Goal: Task Accomplishment & Management: Manage account settings

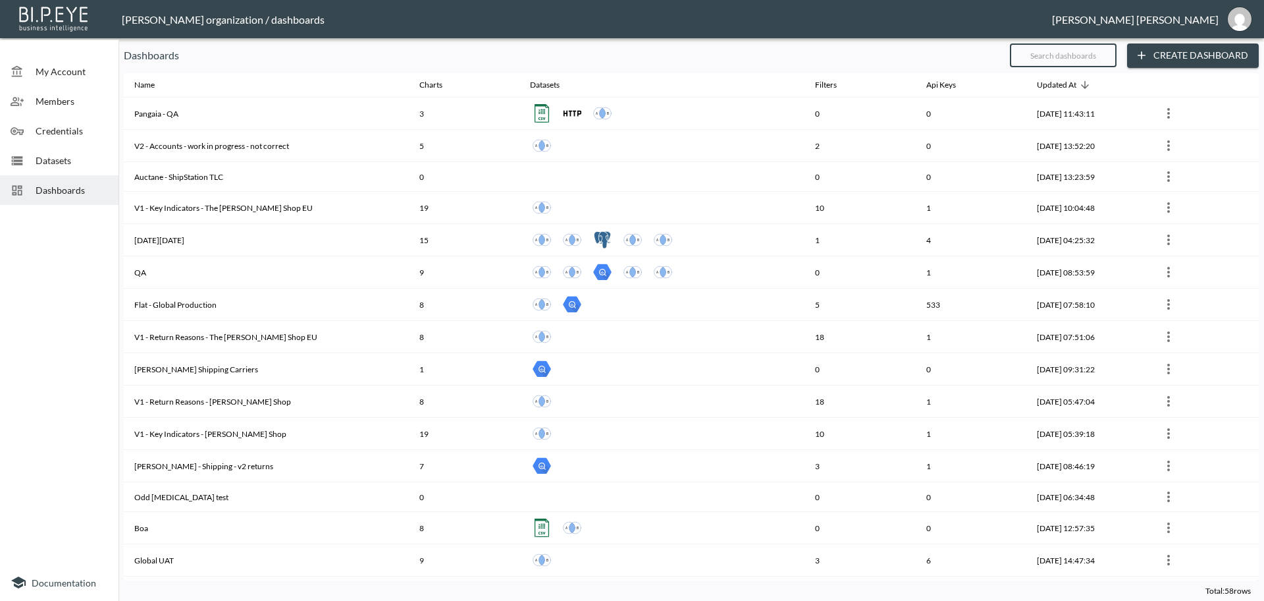
click at [1073, 49] on input "text" at bounding box center [1063, 55] width 107 height 33
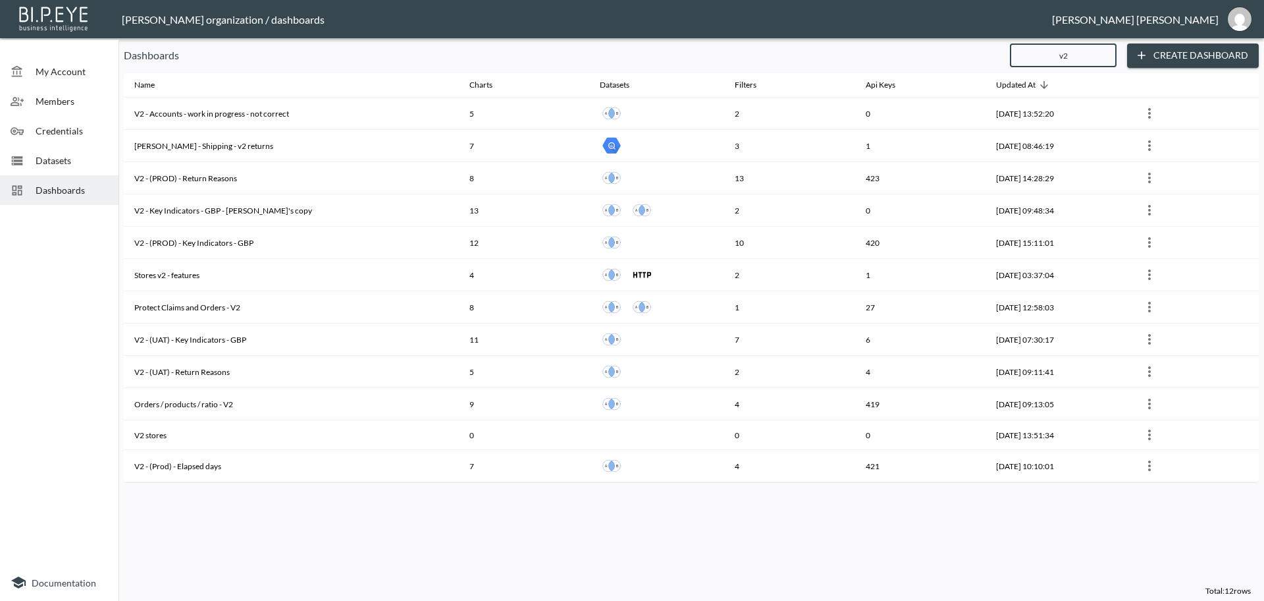
type input "v2"
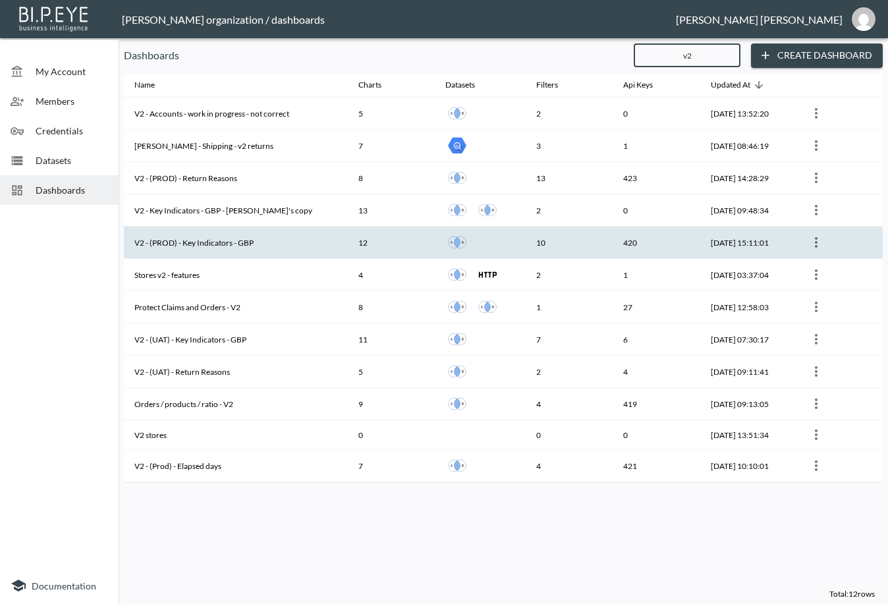
click at [229, 248] on th "V2 - (PROD) - Key Indicators - GBP" at bounding box center [236, 243] width 224 height 32
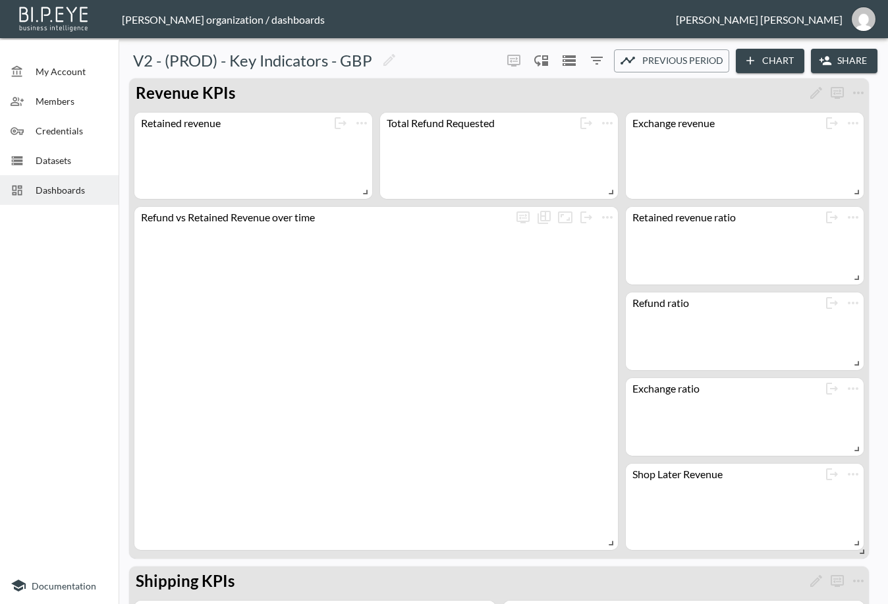
click at [833, 59] on button "Share" at bounding box center [844, 61] width 67 height 24
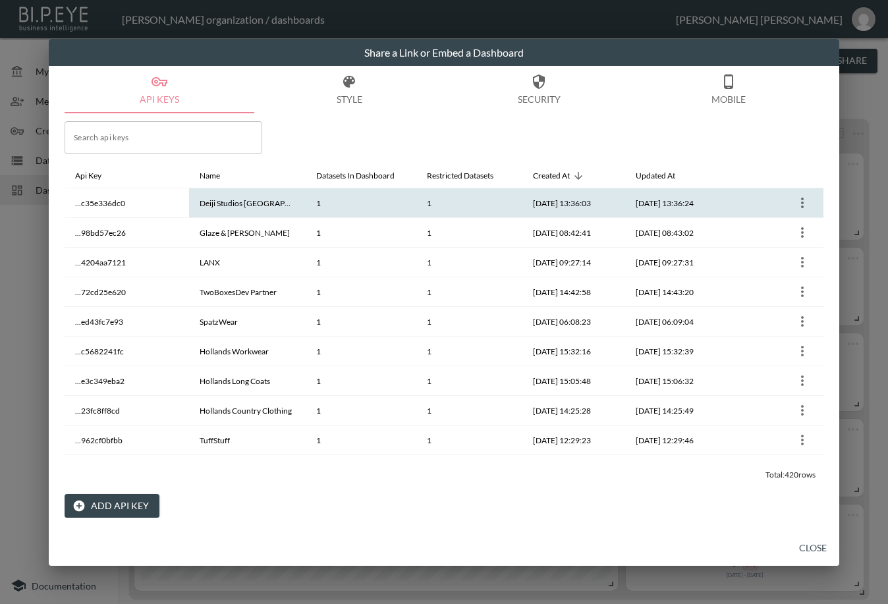
drag, startPoint x: 313, startPoint y: 140, endPoint x: 299, endPoint y: 203, distance: 64.9
click at [313, 140] on div "Search api keys Search api keys Api Key Name Datasets In Dashboard Restricted D…" at bounding box center [444, 315] width 759 height 404
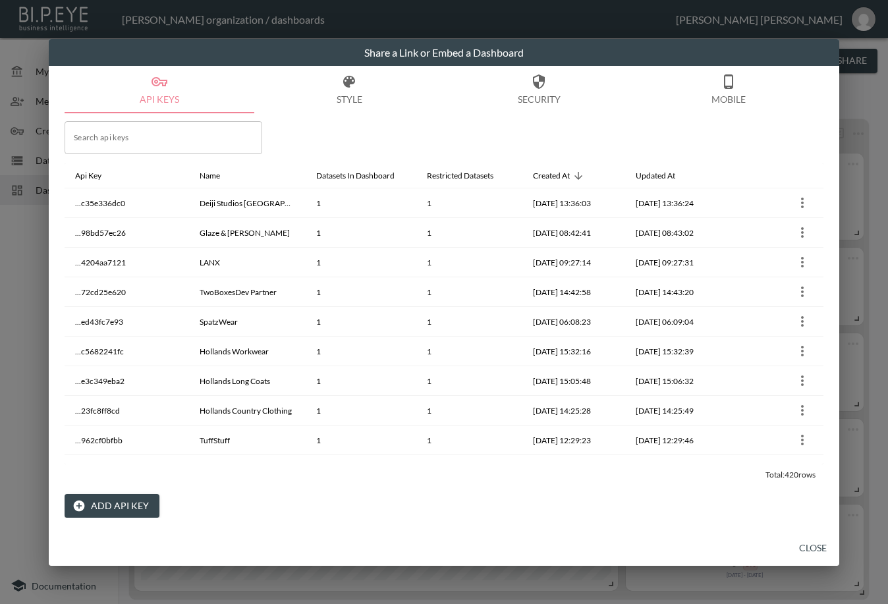
click at [105, 509] on button "Add API Key" at bounding box center [112, 506] width 95 height 24
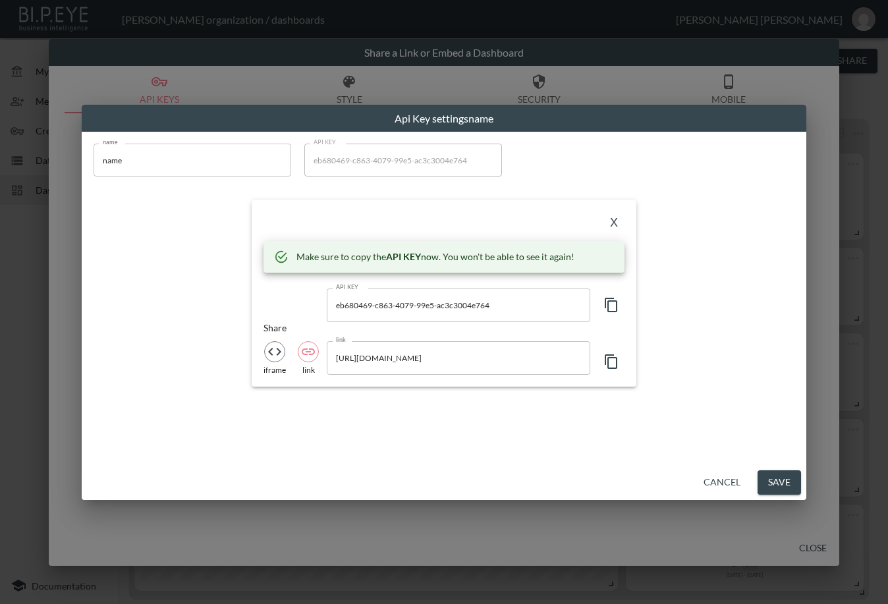
drag, startPoint x: 154, startPoint y: 161, endPoint x: 32, endPoint y: 166, distance: 121.9
click at [32, 165] on div "Api Key settings name name name name API KEY eb680469-c863-4079-99e5-ac3c3004e7…" at bounding box center [444, 302] width 888 height 604
paste input "Reading FC Official Stor"
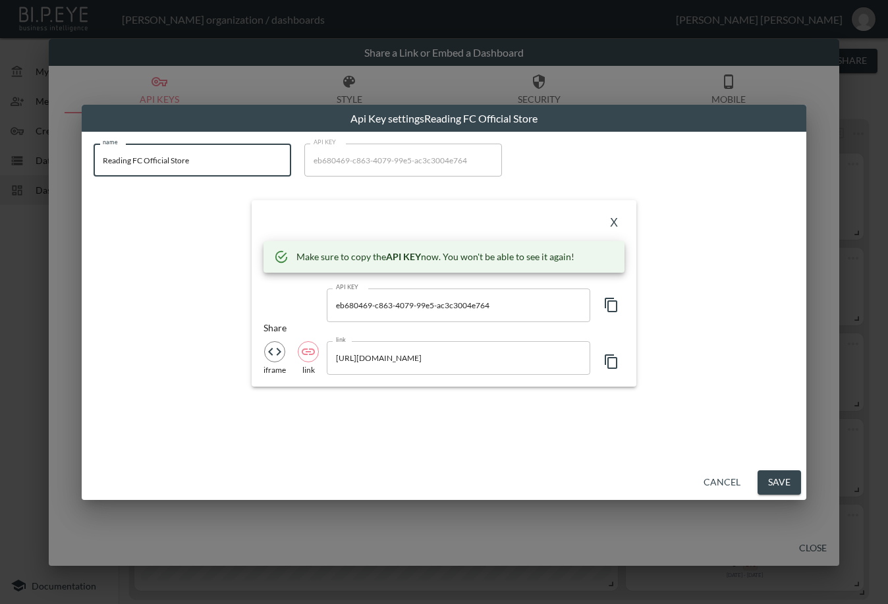
type input "Reading FC Official Store"
click at [609, 307] on icon "button" at bounding box center [611, 305] width 16 height 16
click at [332, 224] on div "X" at bounding box center [443, 222] width 361 height 21
click at [612, 227] on button "X" at bounding box center [613, 222] width 21 height 21
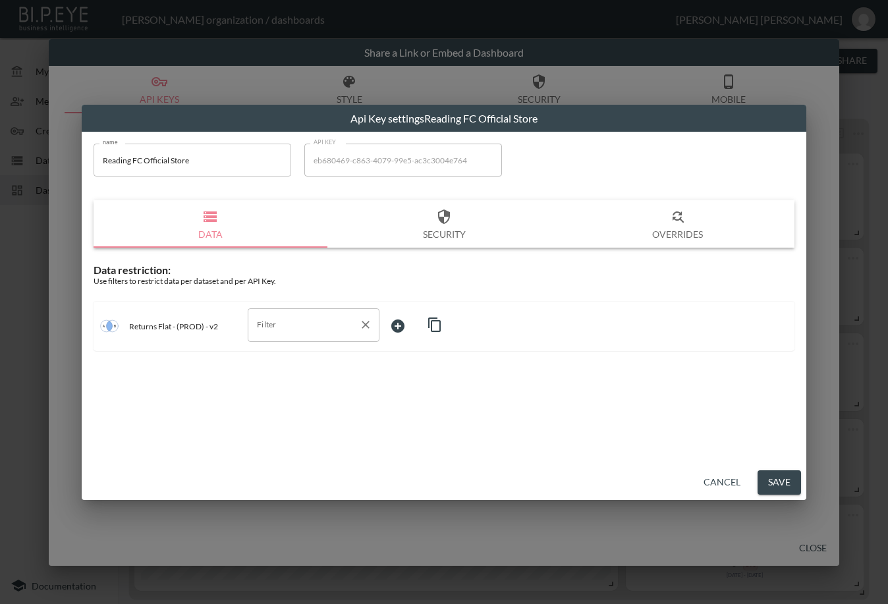
click at [322, 315] on input "Filter" at bounding box center [304, 324] width 100 height 21
drag, startPoint x: 279, startPoint y: 393, endPoint x: 371, endPoint y: 342, distance: 105.2
click at [286, 398] on span "swap_id" at bounding box center [313, 397] width 111 height 12
type input "swap_id"
click at [393, 329] on body "BI.P.EYE, Interactive Analytics Dashboards - app [PERSON_NAME] organization / d…" at bounding box center [444, 302] width 888 height 604
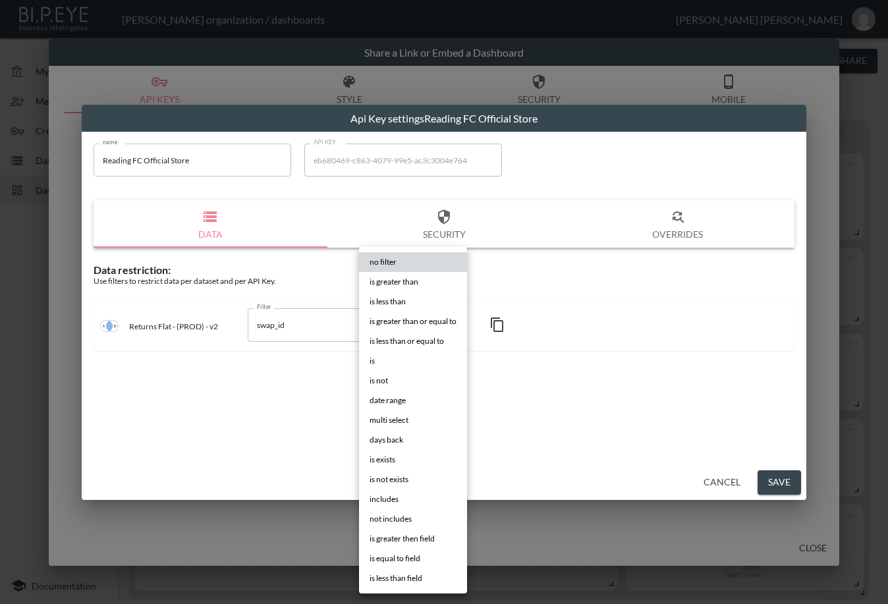
click at [371, 362] on span "is" at bounding box center [371, 361] width 5 height 12
type input "is"
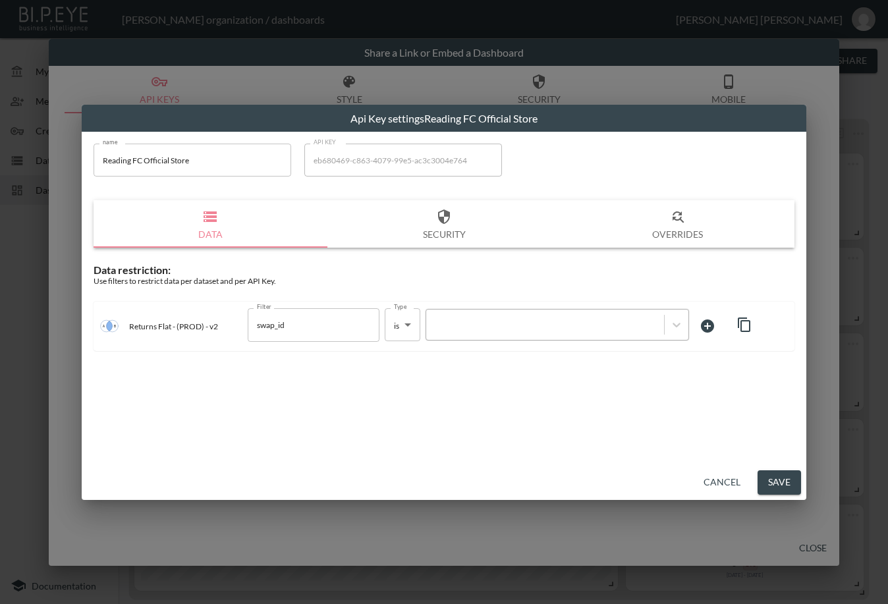
click at [528, 319] on div at bounding box center [545, 325] width 225 height 13
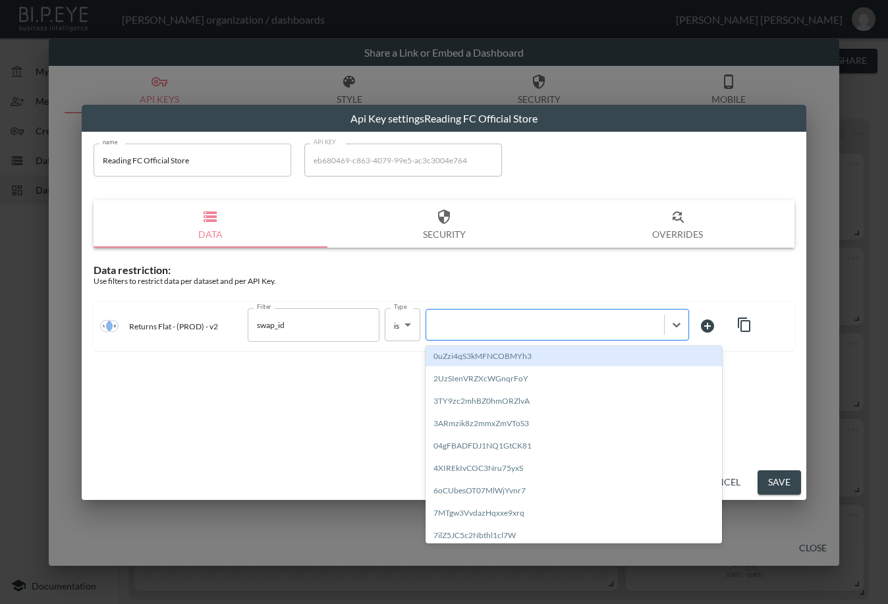
paste input "YuOPgJi4MG0XREdSKGjb"
type input "YuOPgJi4MG0XREdSKGjb"
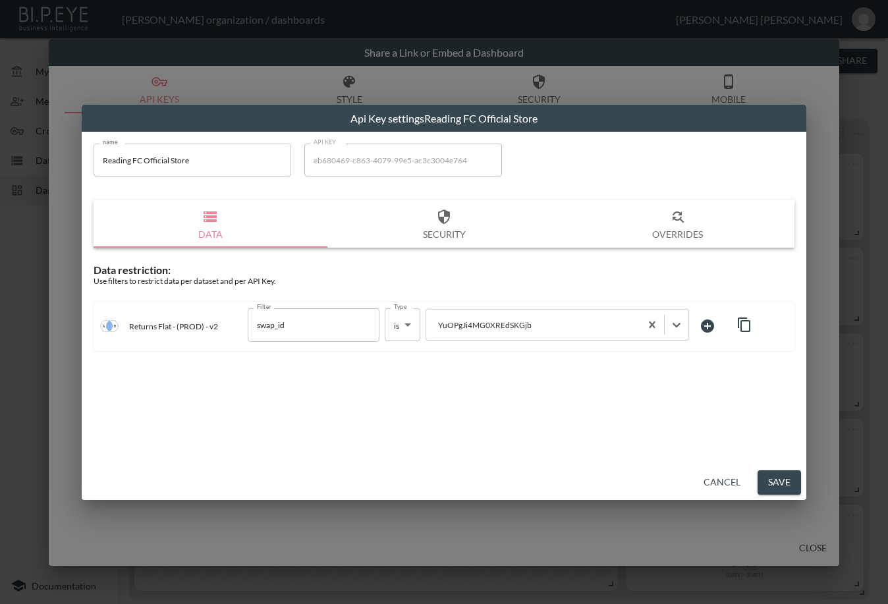
click at [777, 479] on button "Save" at bounding box center [778, 482] width 43 height 24
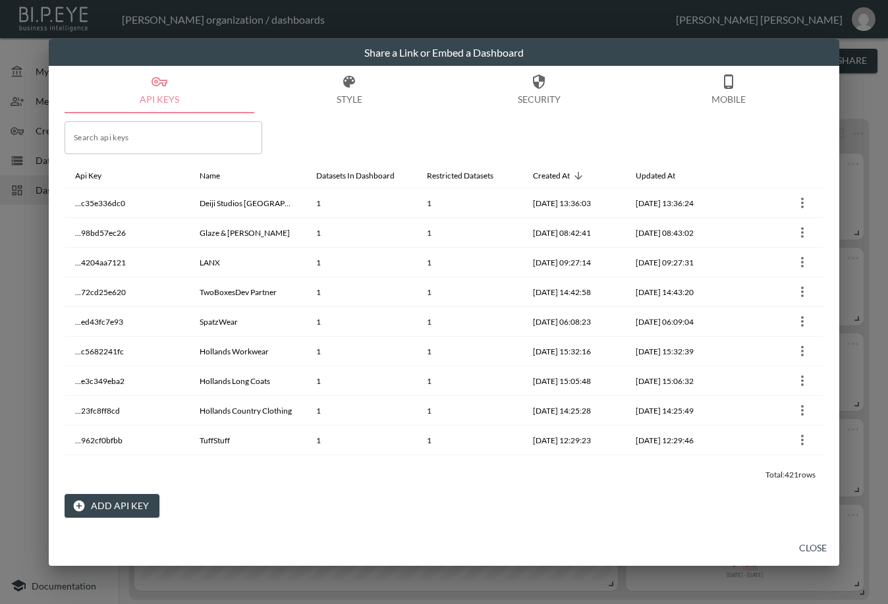
click at [861, 97] on div "Share a Link or Embed a Dashboard API Keys Style Security Mobile Search api key…" at bounding box center [444, 302] width 888 height 604
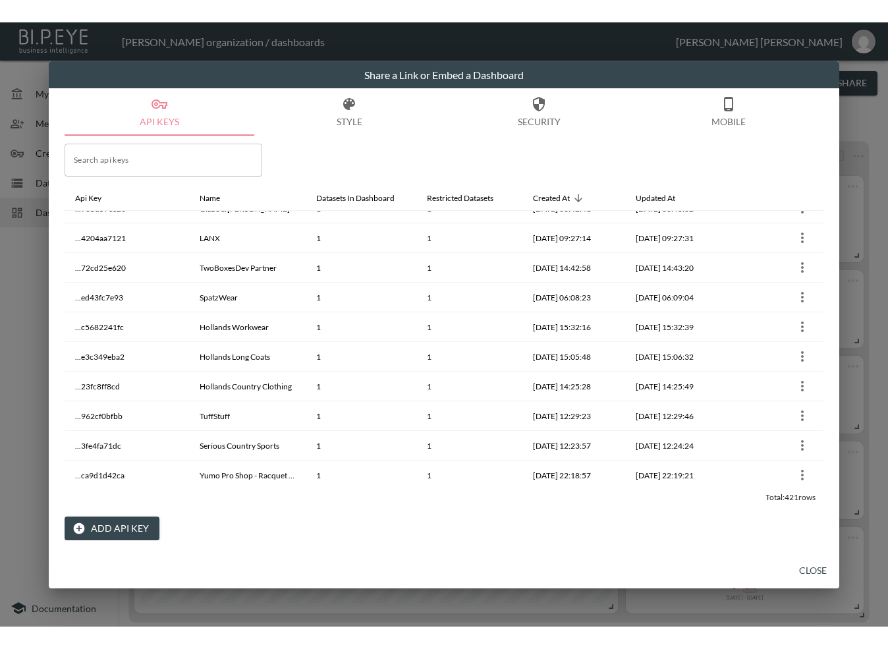
scroll to position [82, 0]
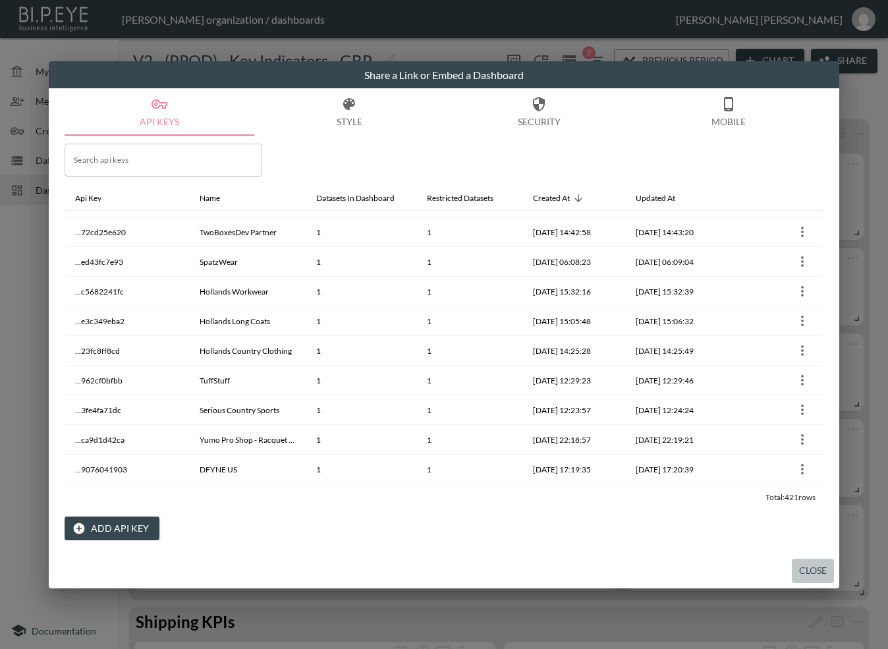
click at [803, 566] on button "Close" at bounding box center [813, 570] width 42 height 24
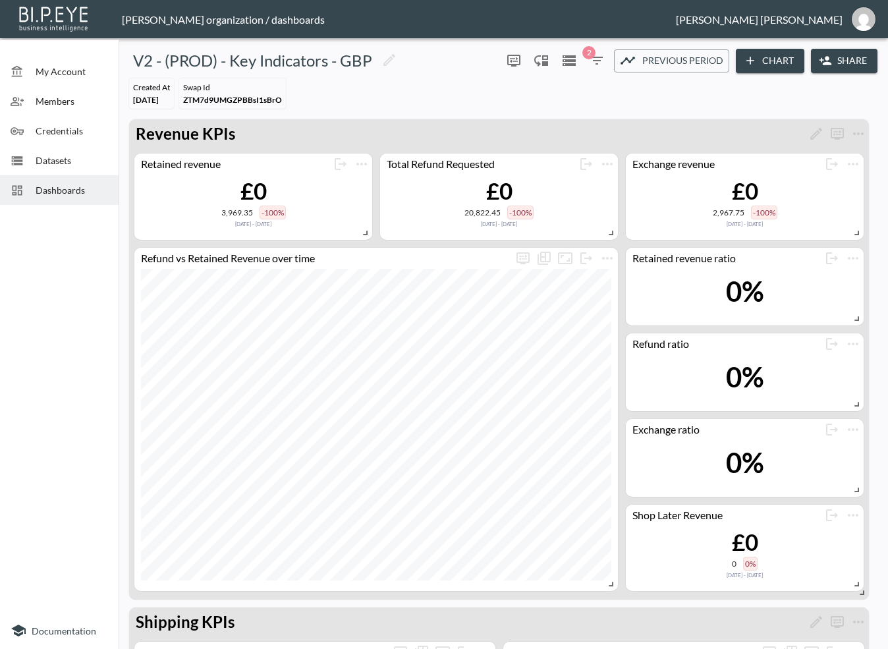
click at [52, 183] on span "Dashboards" at bounding box center [72, 190] width 72 height 14
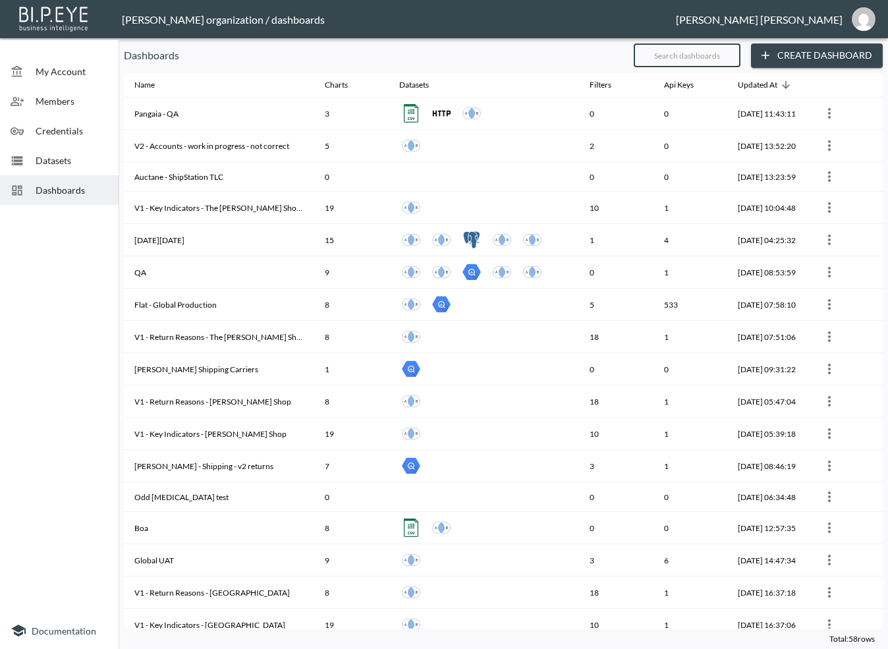
click at [717, 55] on input "text" at bounding box center [687, 55] width 107 height 33
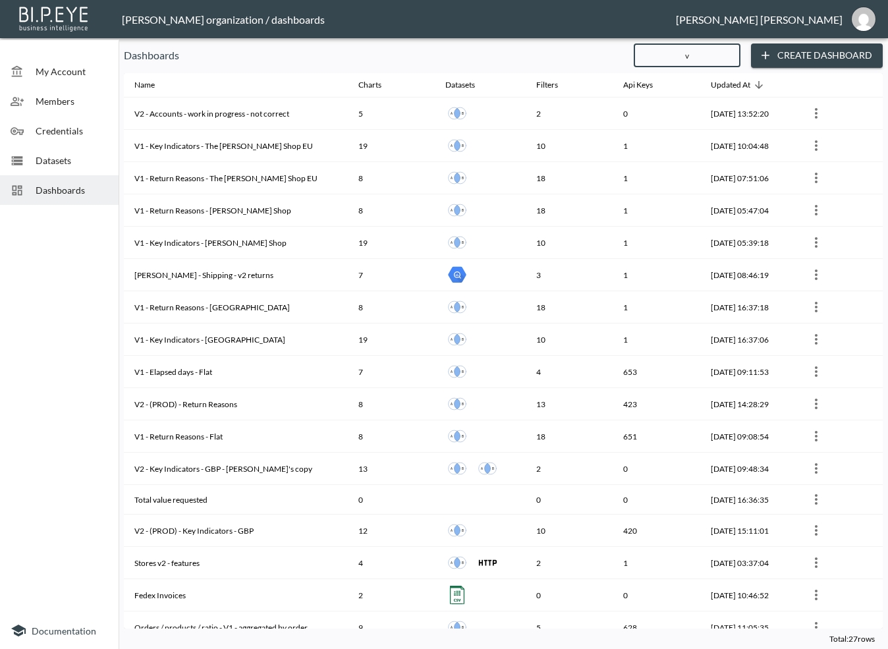
type input "v2"
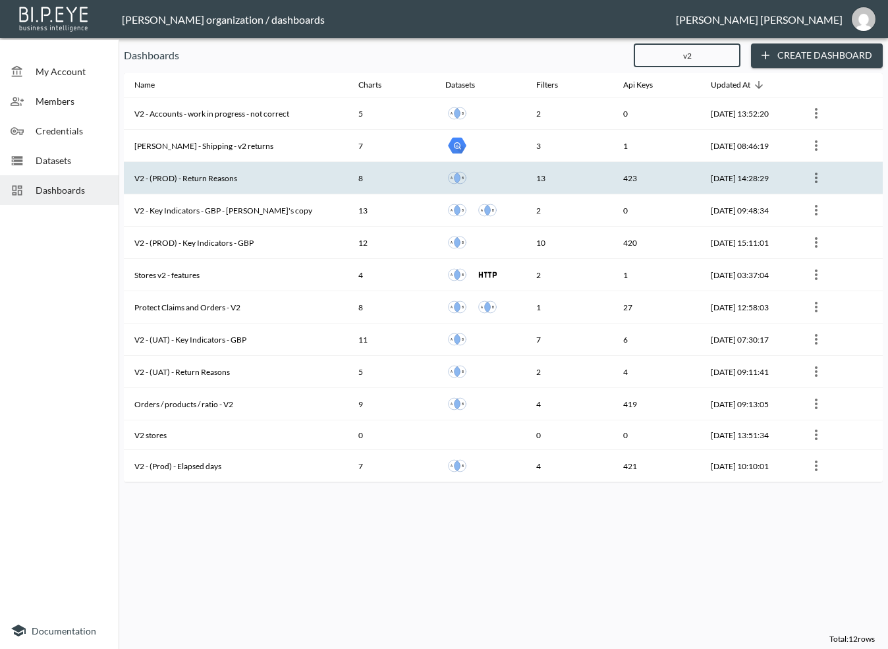
click at [286, 169] on th "V2 - (PROD) - Return Reasons" at bounding box center [236, 178] width 224 height 32
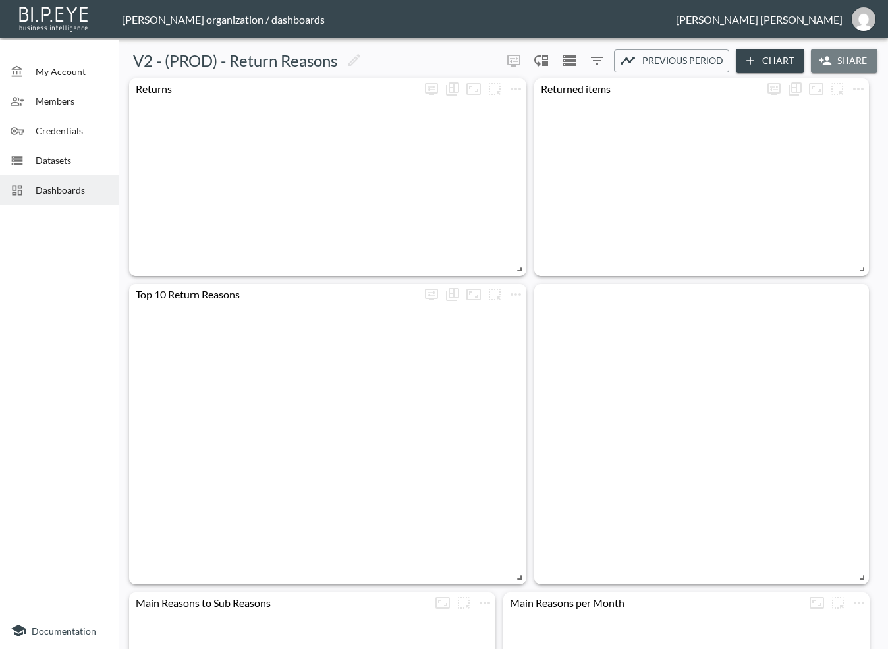
click at [847, 57] on button "Share" at bounding box center [844, 61] width 67 height 24
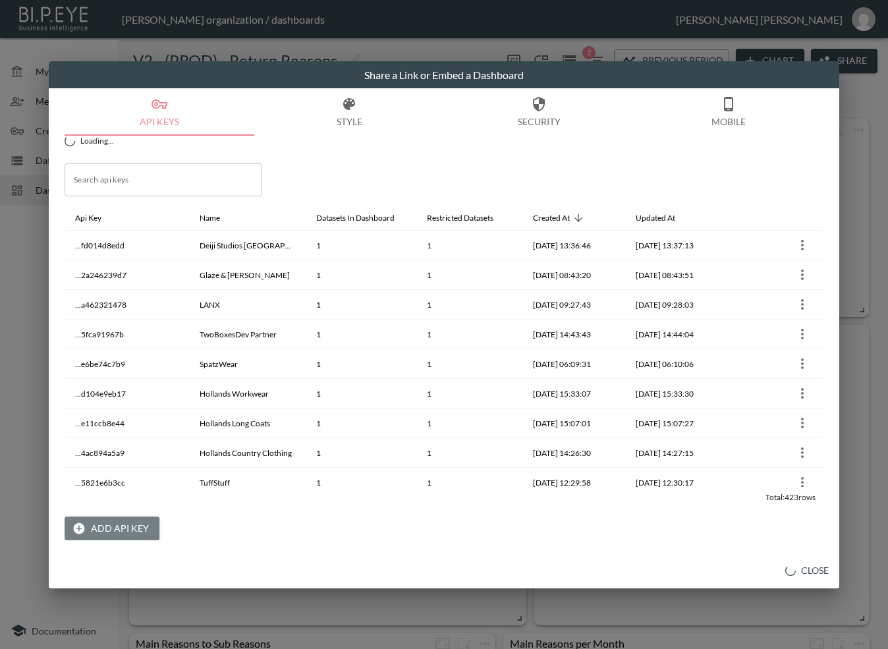
click at [94, 530] on button "Add API Key" at bounding box center [112, 528] width 95 height 24
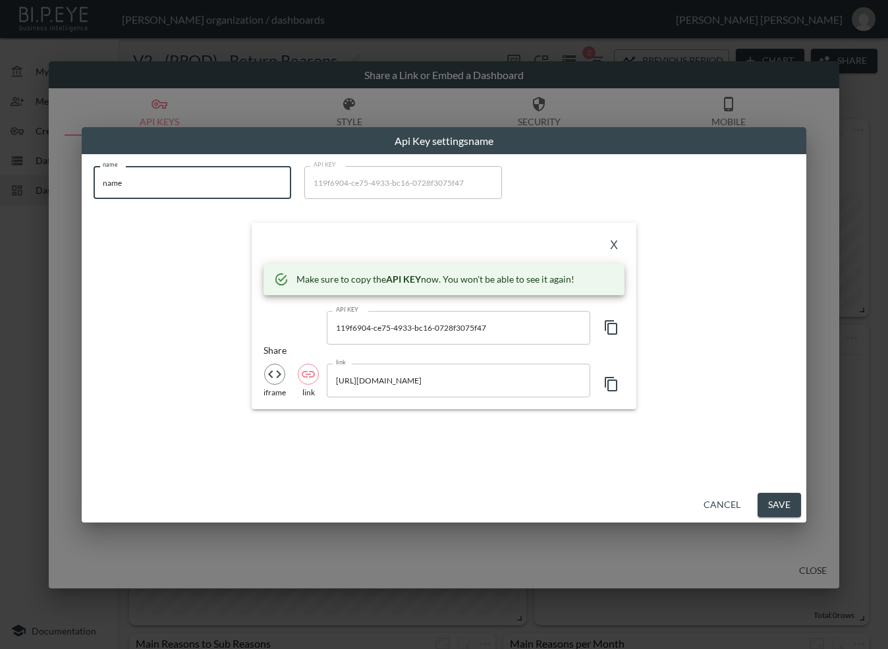
drag, startPoint x: 182, startPoint y: 186, endPoint x: 32, endPoint y: 211, distance: 152.2
click at [32, 210] on div "Api Key settings name name name name API KEY 119f6904-ce75-4933-bc16-0728f3075f…" at bounding box center [444, 324] width 888 height 649
paste input "Reading FC Official Stor"
type input "Reading FC Official Store"
click at [616, 324] on icon "button" at bounding box center [611, 327] width 13 height 14
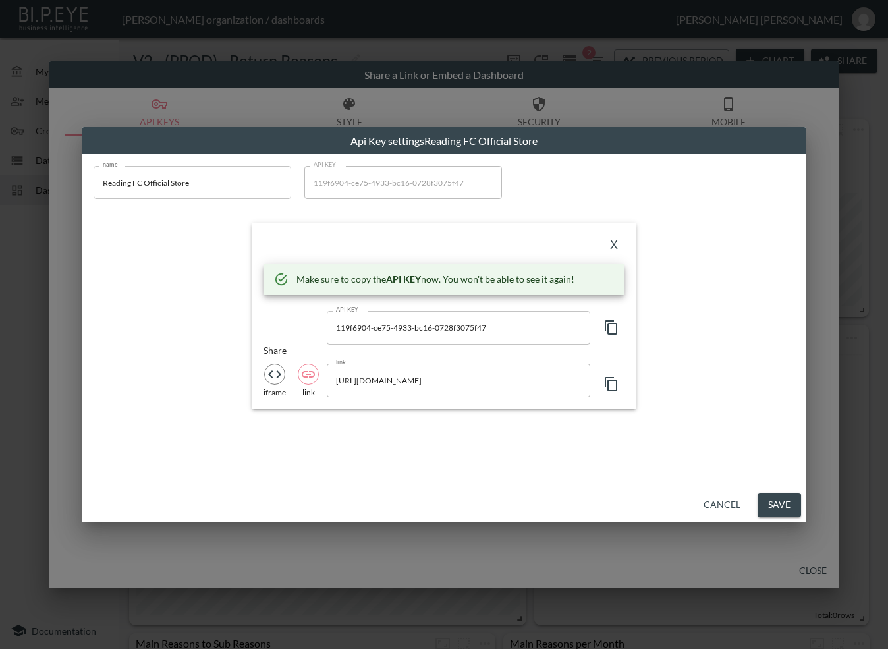
drag, startPoint x: 369, startPoint y: 232, endPoint x: 499, endPoint y: 240, distance: 130.0
click at [376, 232] on div "X Make sure to copy the API KEY now. You won't be able to see it again! API KEY…" at bounding box center [444, 316] width 385 height 186
click at [611, 243] on button "X" at bounding box center [613, 244] width 21 height 21
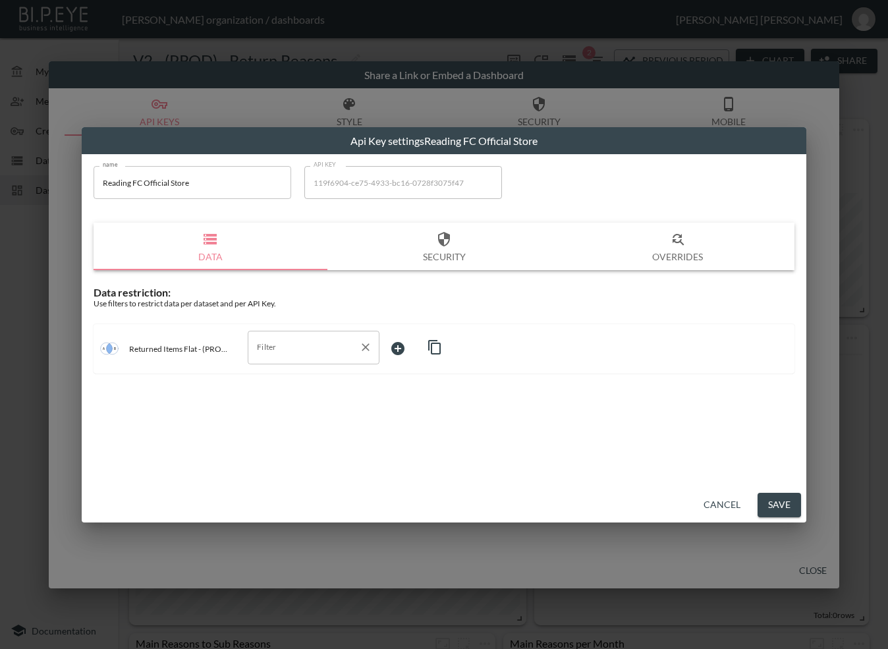
click at [334, 346] on input "Filter" at bounding box center [304, 347] width 100 height 21
click at [288, 434] on span "swap_id" at bounding box center [313, 439] width 111 height 12
type input "swap_id"
click at [416, 345] on body "BI.P.EYE, Interactive Analytics Dashboards - app [PERSON_NAME] organization / d…" at bounding box center [444, 324] width 888 height 649
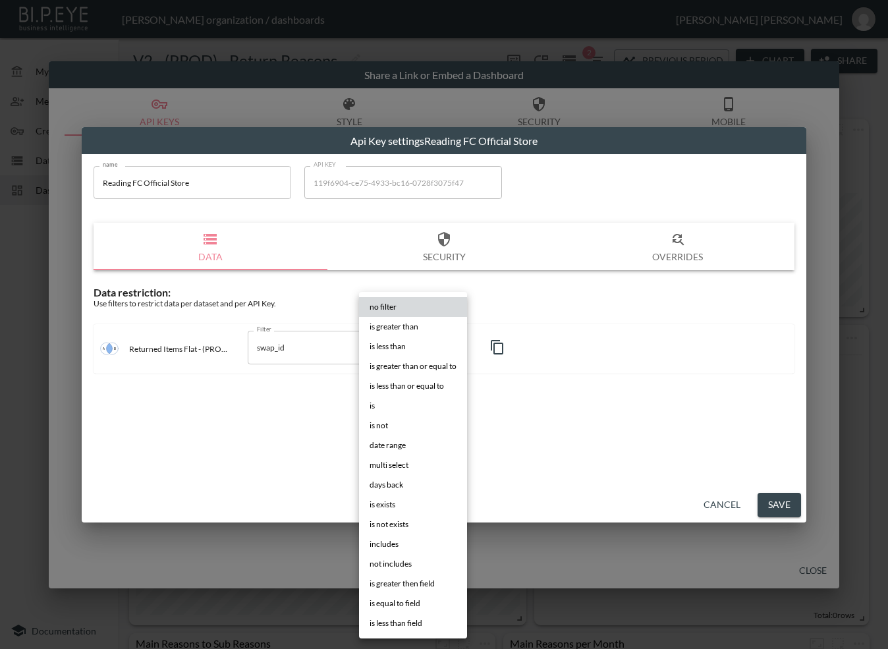
click at [374, 396] on li "is" at bounding box center [413, 406] width 108 height 20
type input "is"
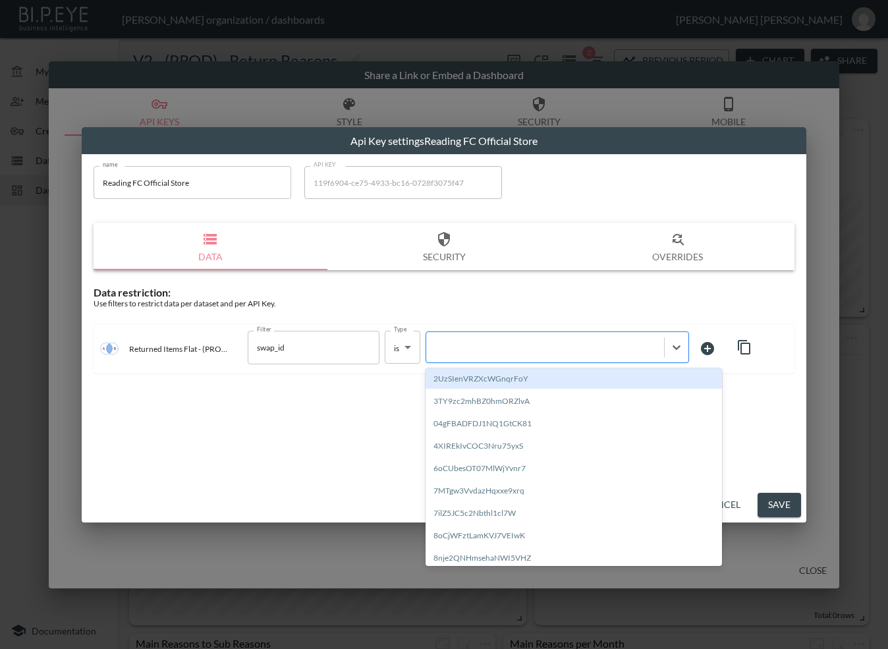
click at [487, 345] on div at bounding box center [545, 347] width 225 height 13
paste input "YuOPgJi4MG0XREdSKGjb"
type input "YuOPgJi4MG0XREdSKGjb"
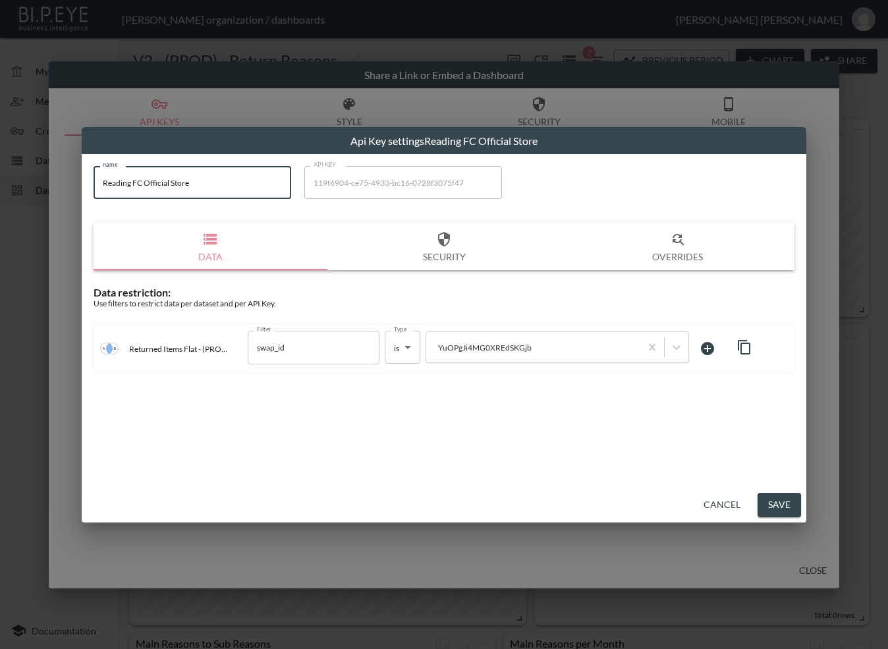
drag, startPoint x: 134, startPoint y: 183, endPoint x: 32, endPoint y: 186, distance: 102.1
click at [32, 186] on div "Api Key settings Reading FC Official Store name Reading FC Official Store name …" at bounding box center [444, 324] width 888 height 649
drag, startPoint x: 786, startPoint y: 503, endPoint x: 836, endPoint y: 557, distance: 74.1
click at [786, 502] on button "Save" at bounding box center [778, 505] width 43 height 24
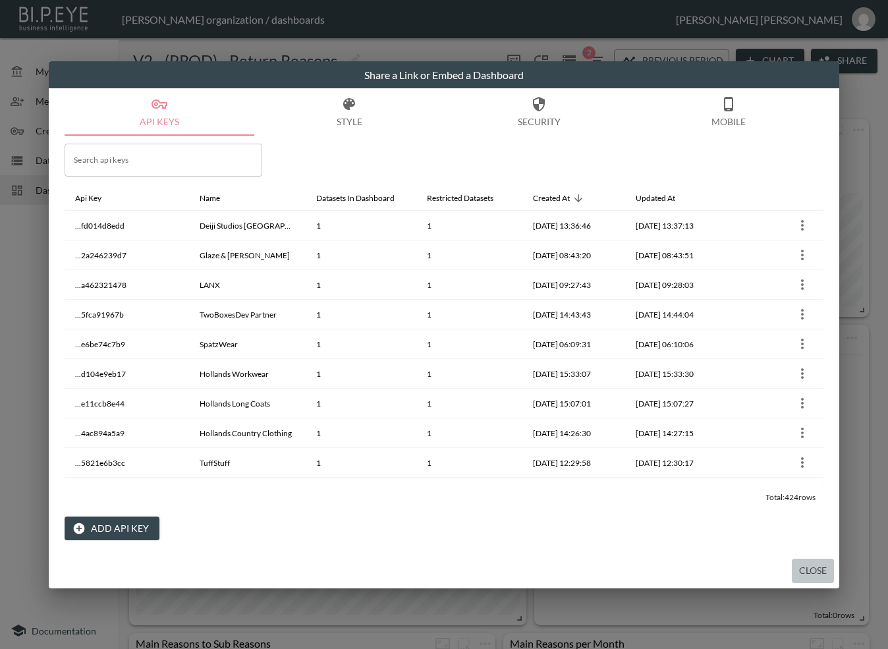
click at [813, 568] on button "Close" at bounding box center [813, 570] width 42 height 24
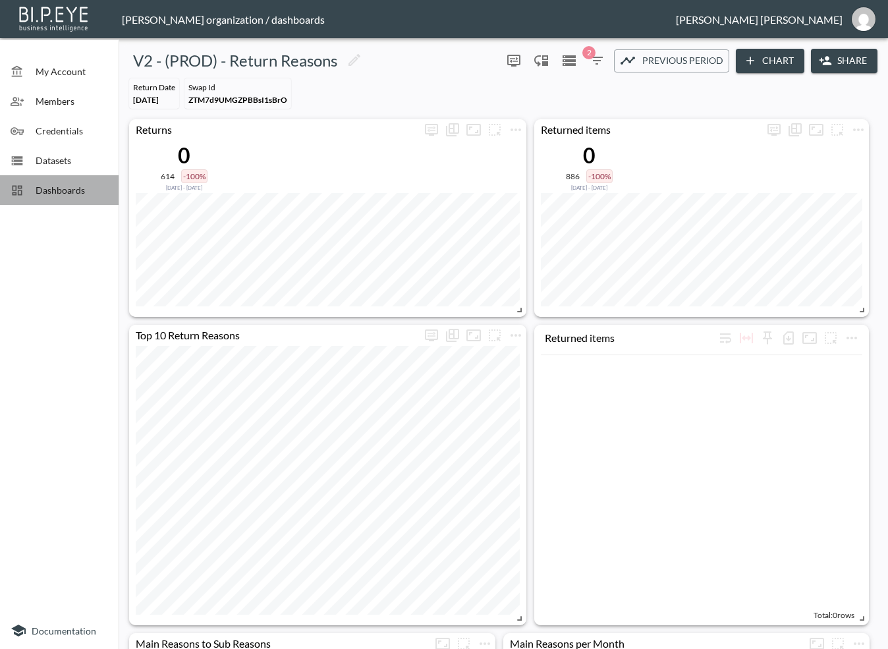
click at [94, 190] on span "Dashboards" at bounding box center [72, 190] width 72 height 14
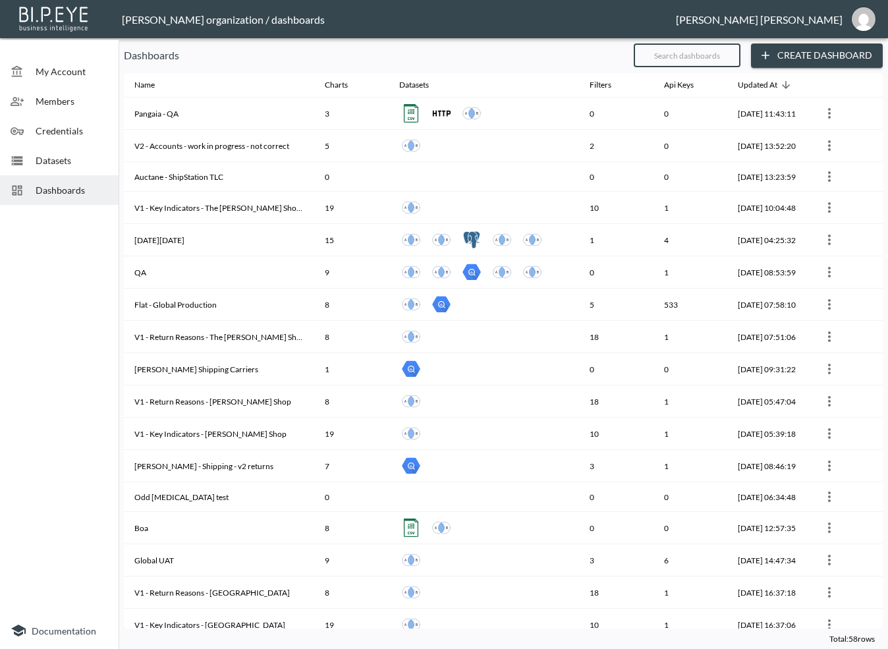
click at [680, 48] on input "text" at bounding box center [687, 55] width 107 height 33
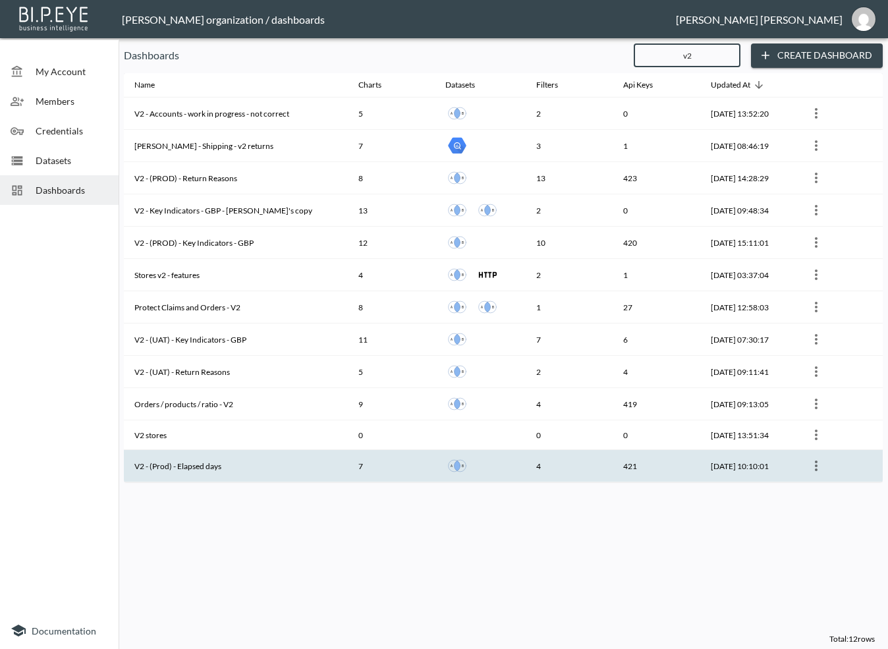
type input "v2"
click at [209, 464] on th "V2 - (Prod) - Elapsed days" at bounding box center [236, 466] width 224 height 32
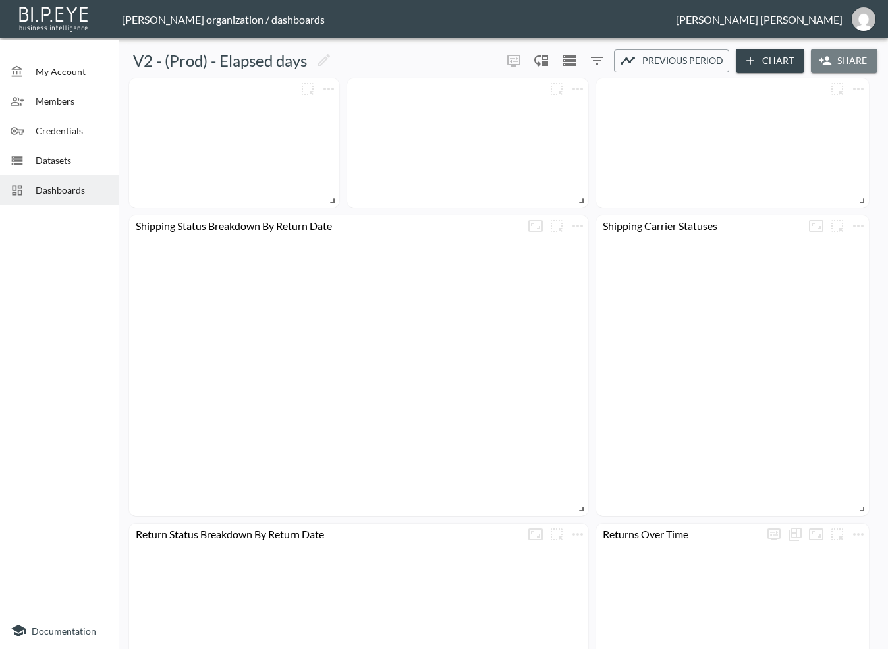
click at [835, 62] on button "Share" at bounding box center [844, 61] width 67 height 24
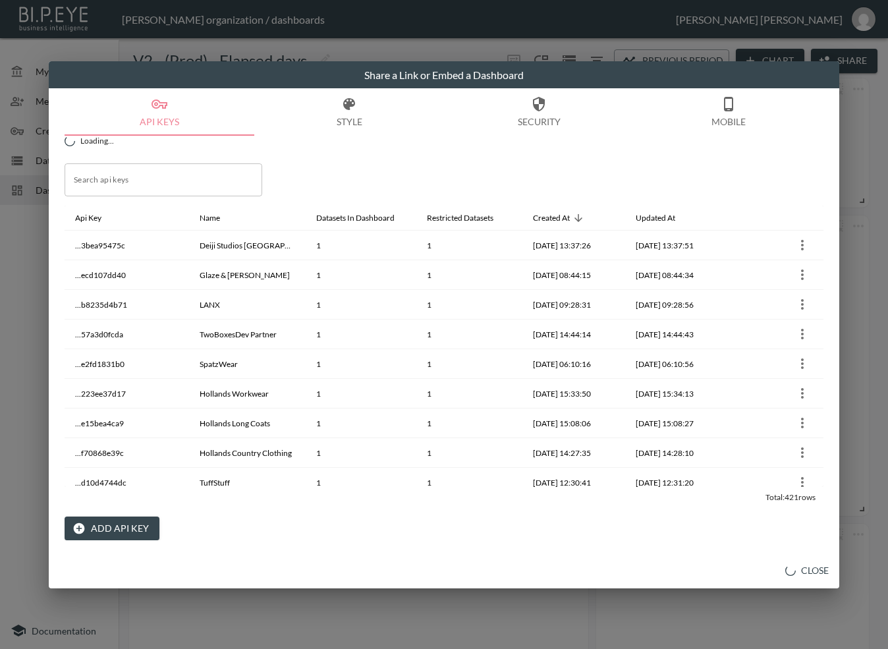
drag, startPoint x: 108, startPoint y: 526, endPoint x: 169, endPoint y: 495, distance: 67.7
click at [107, 526] on button "Add API Key" at bounding box center [112, 528] width 95 height 24
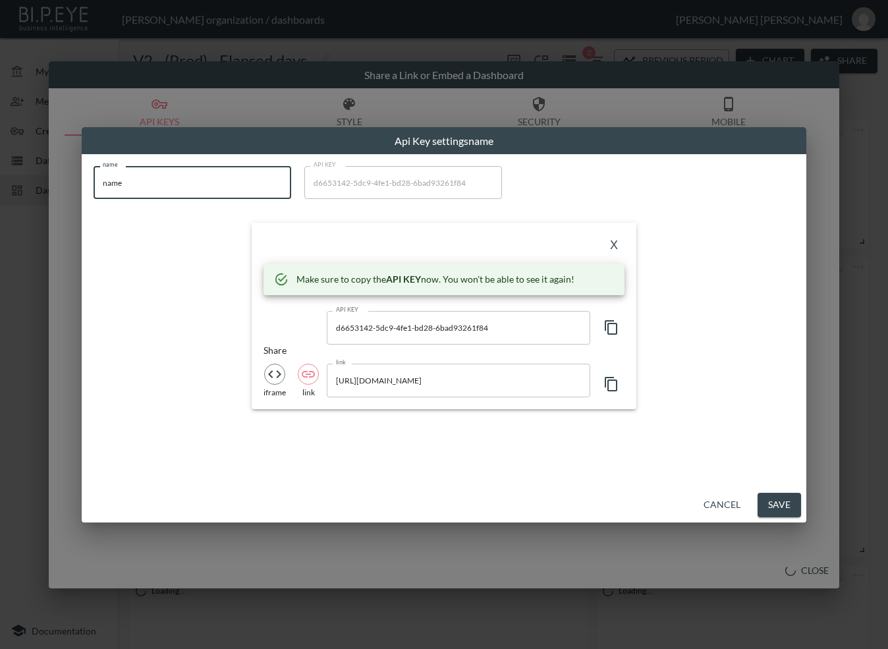
drag, startPoint x: 176, startPoint y: 177, endPoint x: 32, endPoint y: 207, distance: 147.4
click at [32, 206] on div "Api Key settings name name name name API KEY d6653142-5dc9-4fe1-bd28-6bad93261f…" at bounding box center [444, 324] width 888 height 649
paste input "Reading FC Official Stor"
type input "Reading FC Official Store"
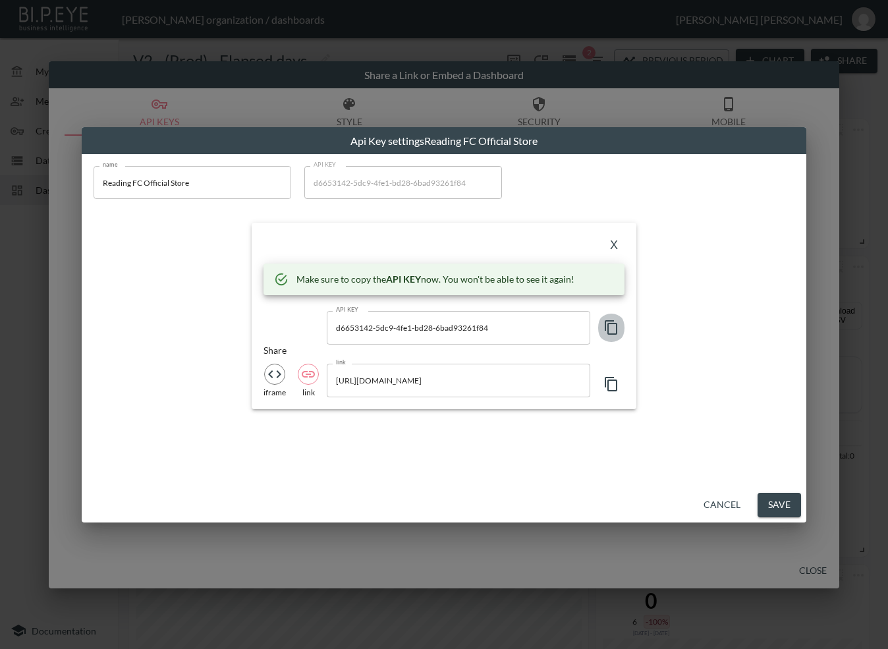
click at [610, 329] on icon "button" at bounding box center [611, 327] width 16 height 16
click at [280, 242] on div "X" at bounding box center [443, 244] width 361 height 21
click at [610, 241] on button "X" at bounding box center [613, 244] width 21 height 21
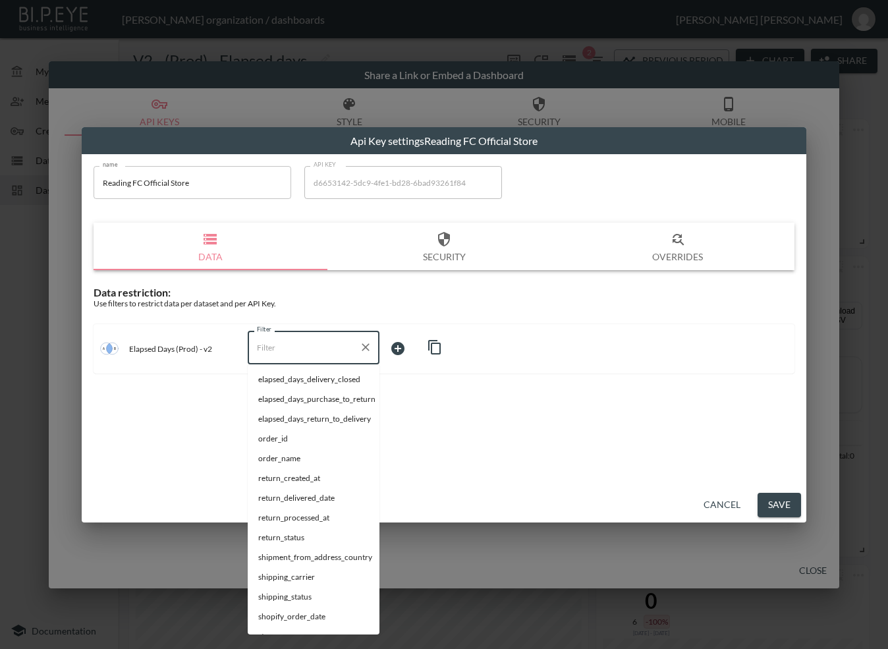
click at [282, 351] on input "Filter" at bounding box center [304, 347] width 100 height 21
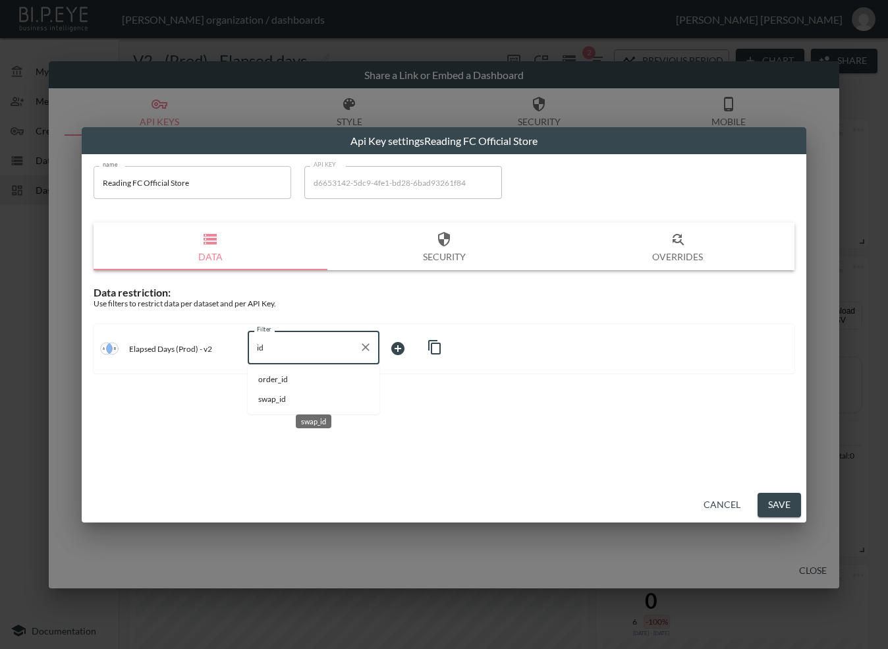
click at [284, 394] on span "swap_id" at bounding box center [313, 399] width 111 height 12
type input "swap_id"
click at [403, 346] on body "BI.P.EYE, Interactive Analytics Dashboards - app [PERSON_NAME] organization / d…" at bounding box center [444, 324] width 888 height 649
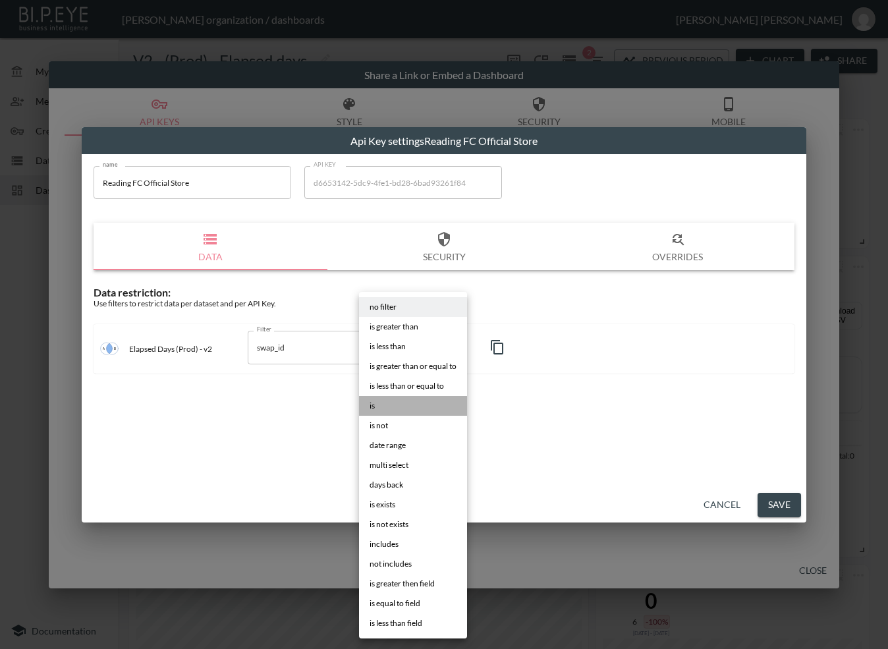
click at [393, 403] on li "is" at bounding box center [413, 406] width 108 height 20
type input "is"
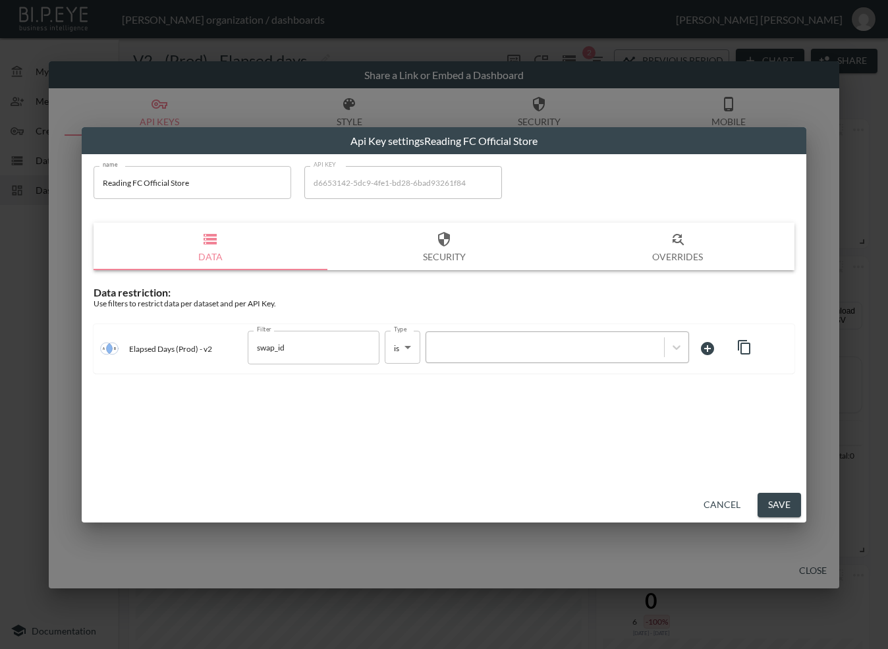
click at [515, 349] on div at bounding box center [545, 347] width 225 height 13
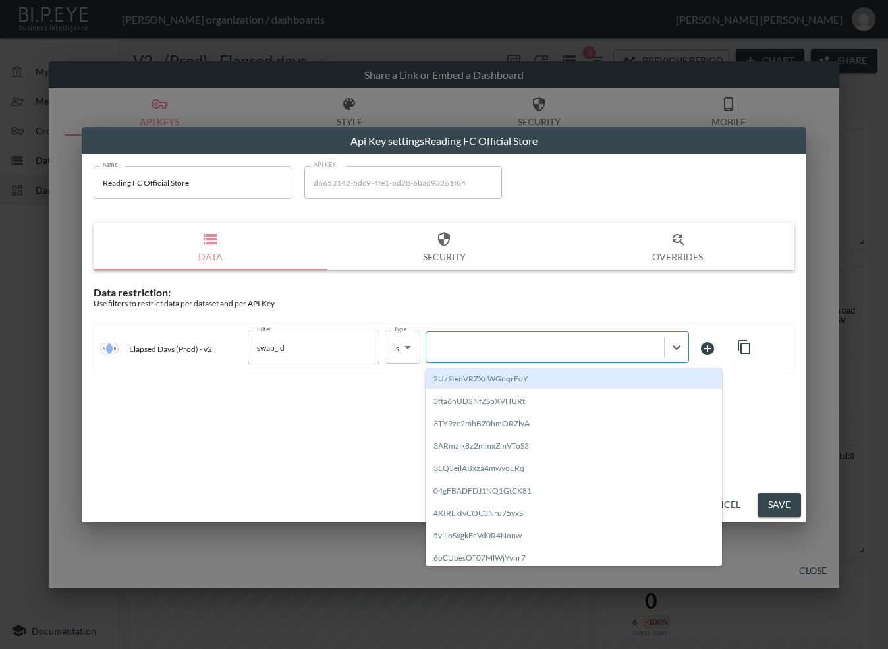
paste input "YuOPgJi4MG0XREdSKGjb"
type input "YuOPgJi4MG0XREdSKGjb"
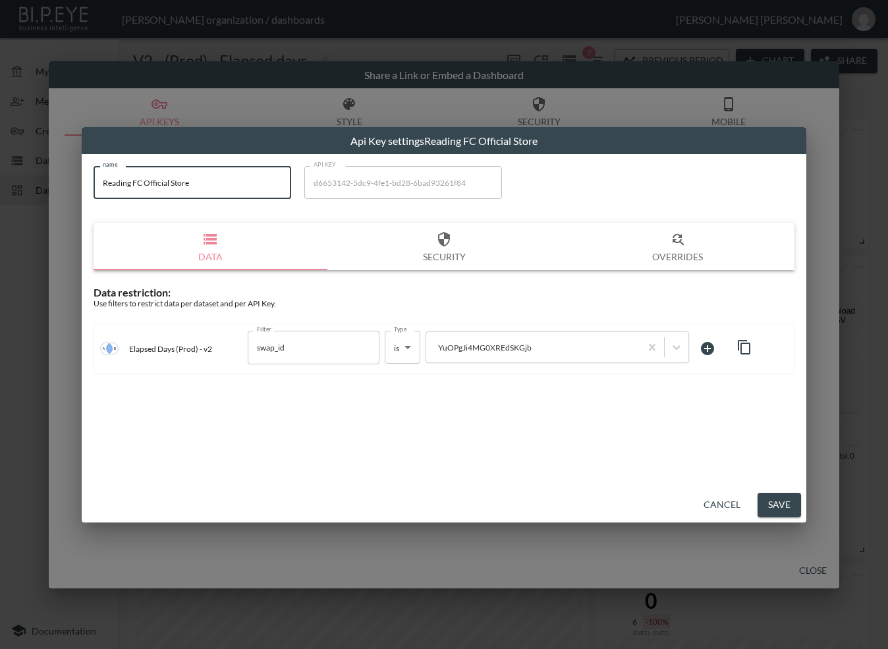
drag, startPoint x: 146, startPoint y: 185, endPoint x: 49, endPoint y: 186, distance: 96.2
click at [49, 186] on div "Api Key settings Reading FC Official Store name Reading FC Official Store name …" at bounding box center [444, 324] width 888 height 649
click at [763, 504] on button "Save" at bounding box center [778, 505] width 43 height 24
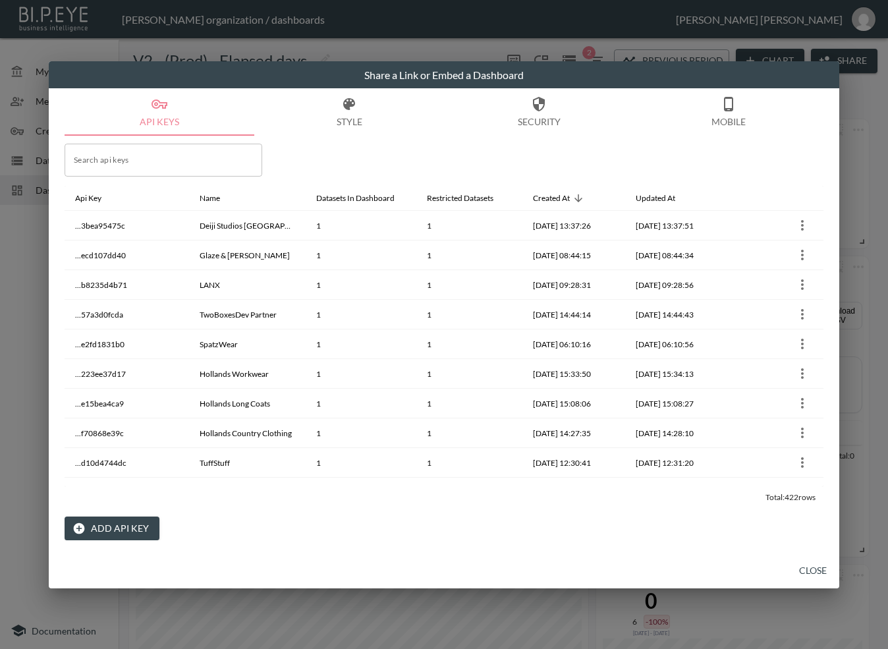
drag, startPoint x: 807, startPoint y: 562, endPoint x: 798, endPoint y: 568, distance: 11.9
click at [808, 562] on button "Close" at bounding box center [813, 570] width 42 height 24
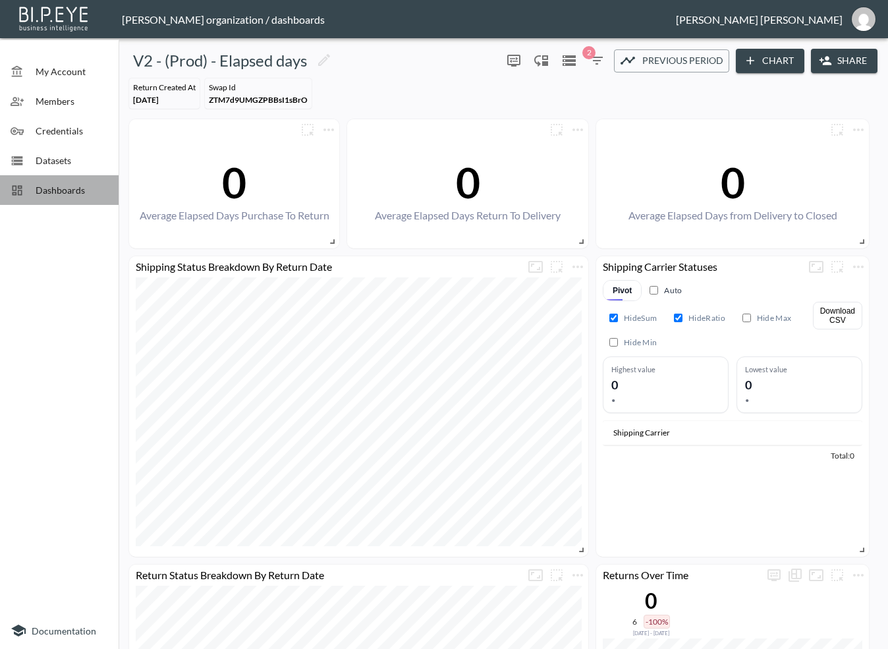
click at [86, 186] on span "Dashboards" at bounding box center [72, 190] width 72 height 14
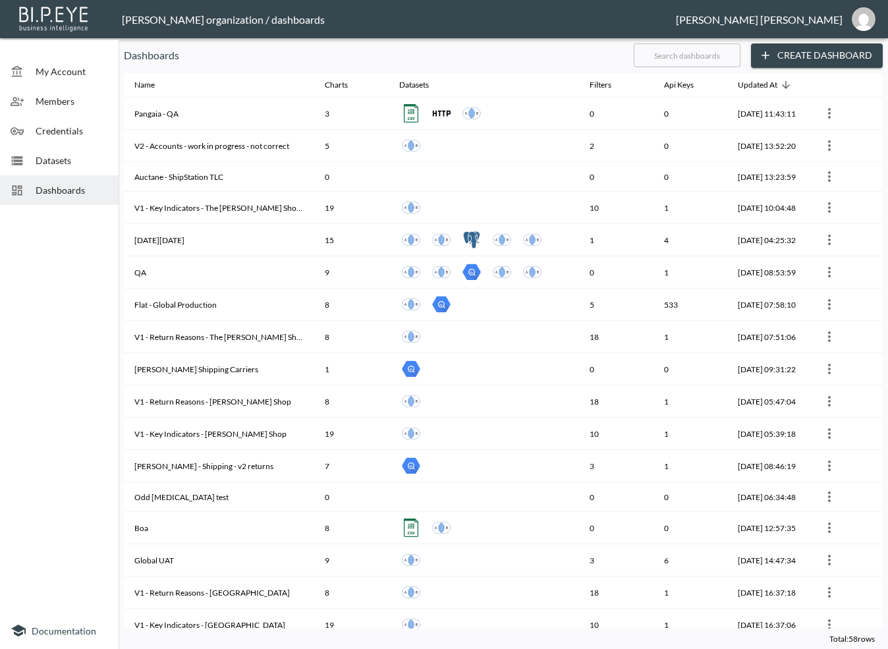
click at [705, 53] on input "text" at bounding box center [687, 55] width 107 height 33
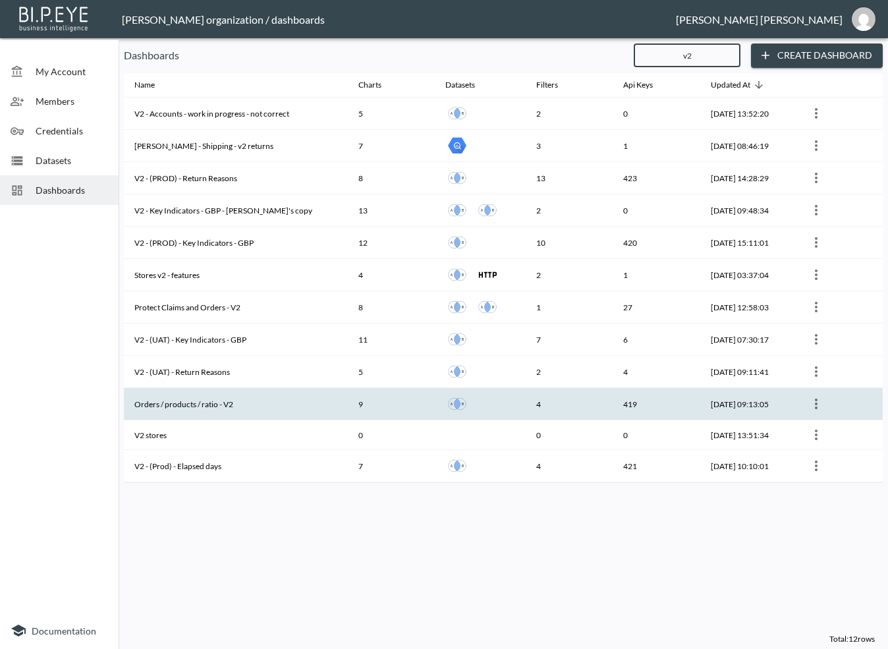
type input "v2"
click at [252, 410] on th "Orders / products / ratio - V2" at bounding box center [236, 404] width 224 height 32
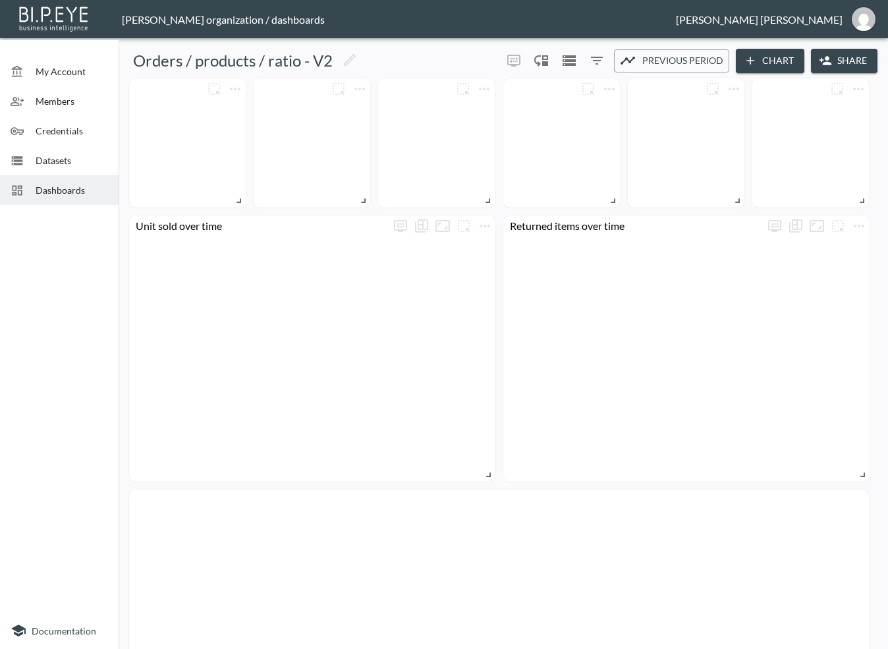
click at [846, 55] on button "Share" at bounding box center [844, 61] width 67 height 24
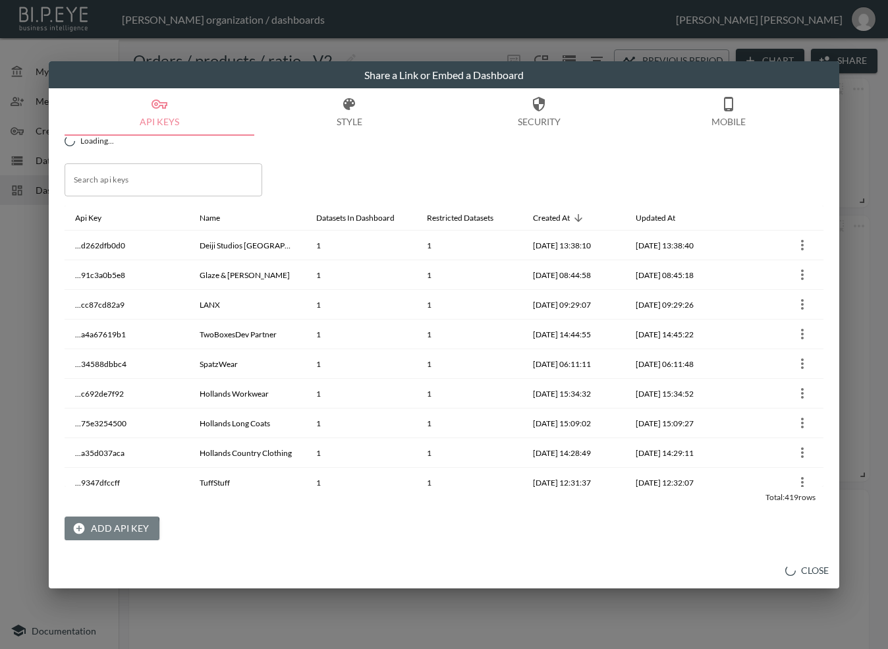
click at [106, 529] on button "Add API Key" at bounding box center [112, 528] width 95 height 24
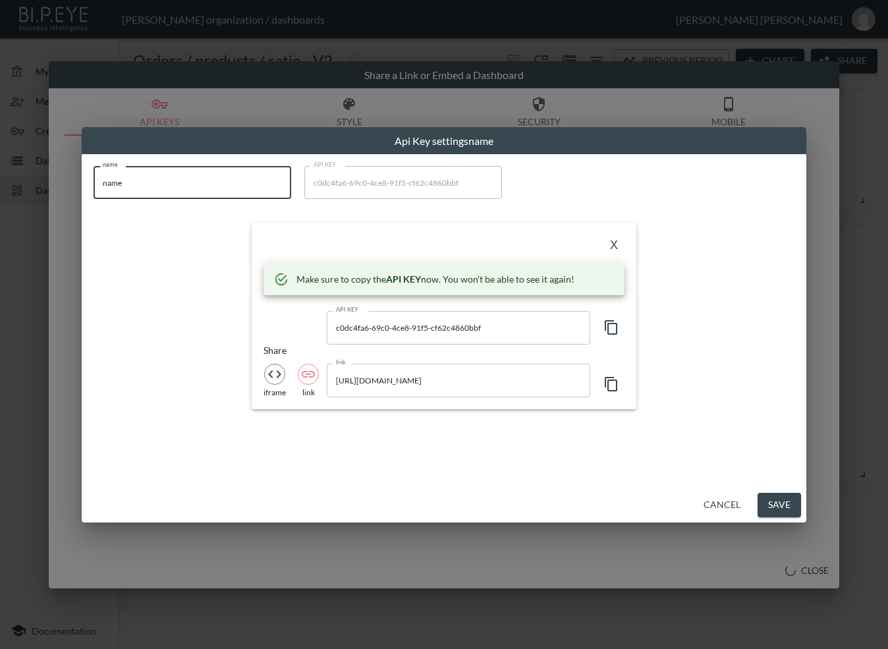
drag, startPoint x: 190, startPoint y: 181, endPoint x: 32, endPoint y: 194, distance: 158.6
click at [32, 194] on div "Api Key settings name name name name API KEY c0dc4fa6-69c0-4ce8-91f5-cf62c4860b…" at bounding box center [444, 324] width 888 height 649
paste input "Reading FC Official Stor"
type input "Reading FC Official Store"
click at [608, 325] on icon "button" at bounding box center [611, 327] width 13 height 14
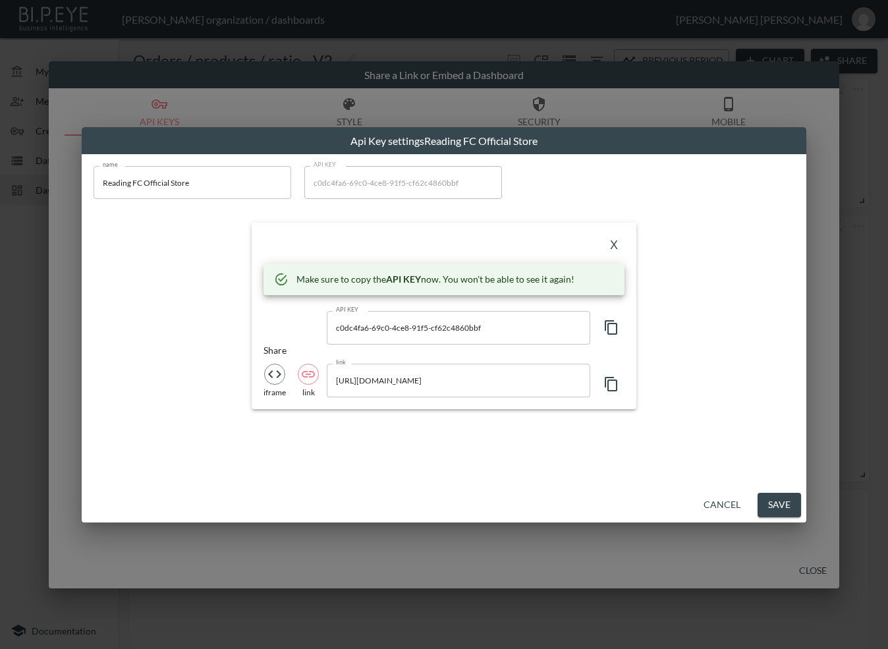
drag, startPoint x: 334, startPoint y: 252, endPoint x: 360, endPoint y: 261, distance: 27.7
click at [346, 257] on div "X Make sure to copy the API KEY now. You won't be able to see it again! API KEY…" at bounding box center [444, 316] width 385 height 186
click at [615, 242] on button "X" at bounding box center [613, 244] width 21 height 21
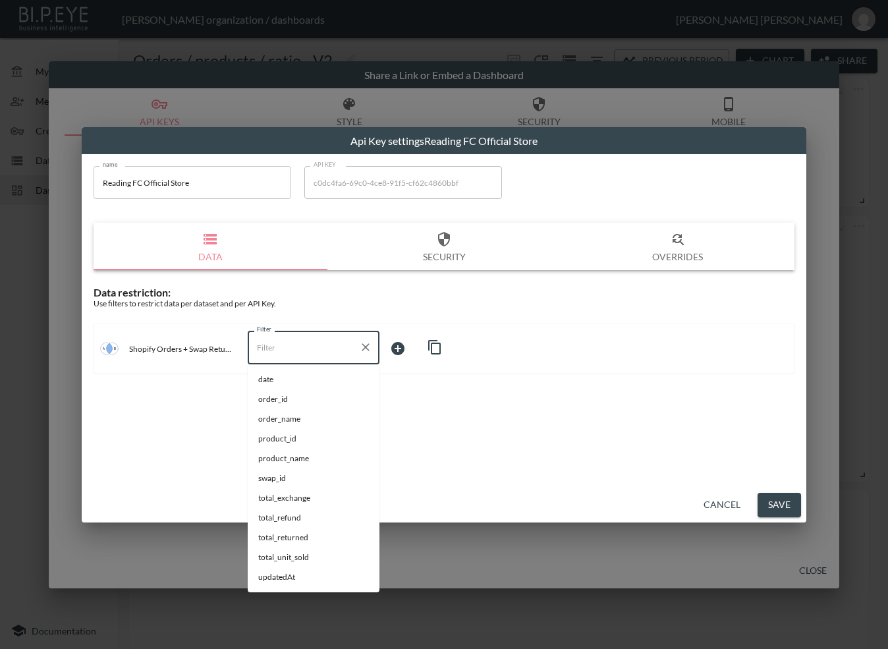
click at [319, 355] on input "Filter" at bounding box center [304, 347] width 100 height 21
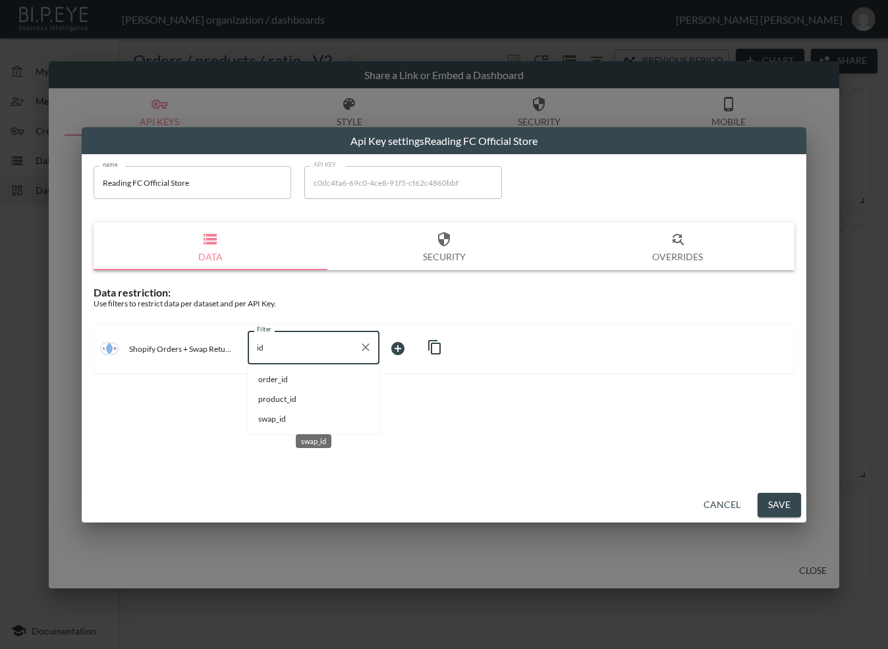
click at [284, 416] on span "swap_id" at bounding box center [313, 419] width 111 height 12
type input "swap_id"
click at [410, 354] on body "BI.P.EYE, Interactive Analytics Dashboards - app [PERSON_NAME] organization / d…" at bounding box center [444, 324] width 888 height 649
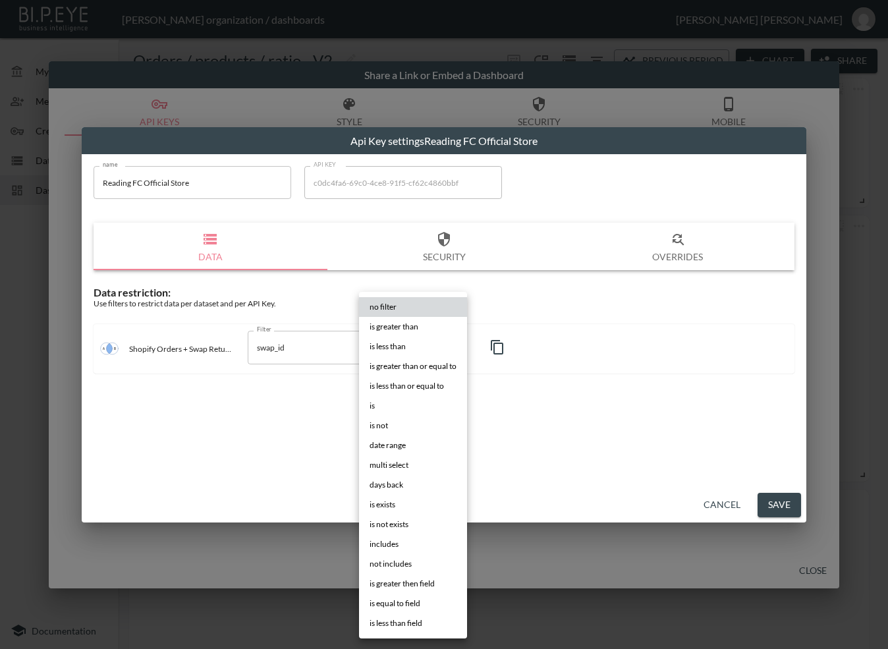
click at [375, 405] on li "is" at bounding box center [413, 406] width 108 height 20
type input "is"
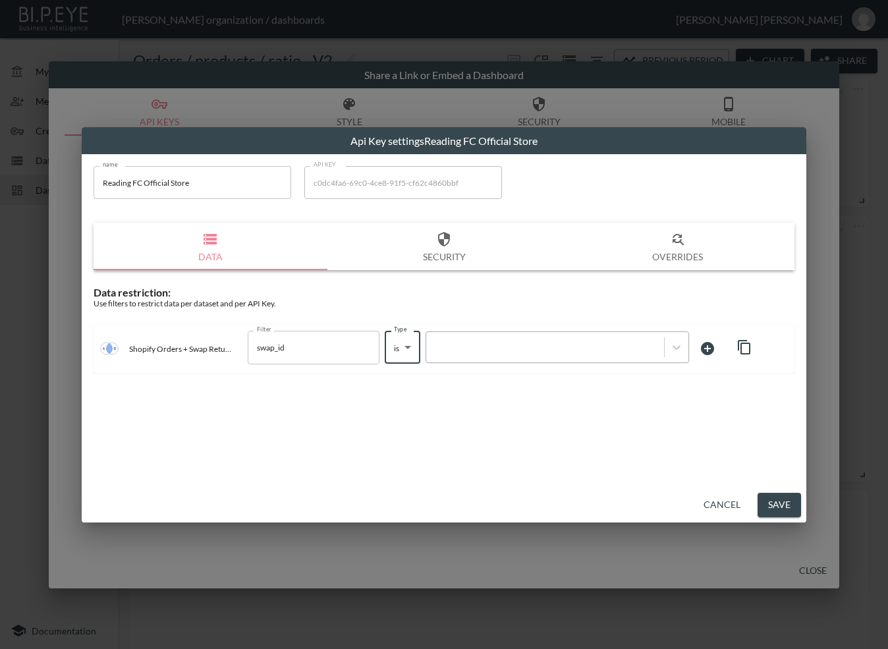
click at [510, 339] on div at bounding box center [545, 348] width 238 height 18
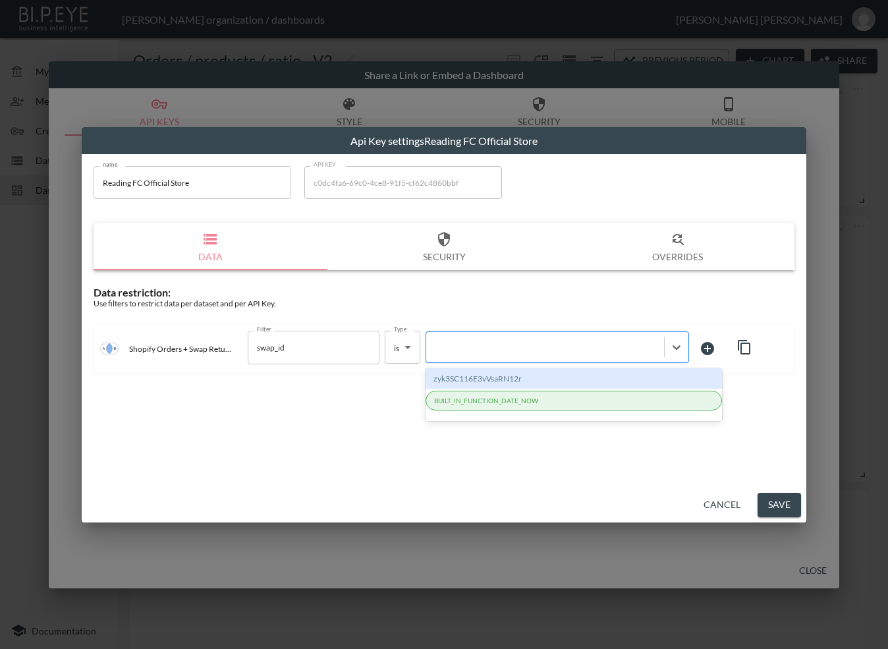
paste input "YuOPgJi4MG0XREdSKGjb"
type input "YuOPgJi4MG0XREdSKGjb"
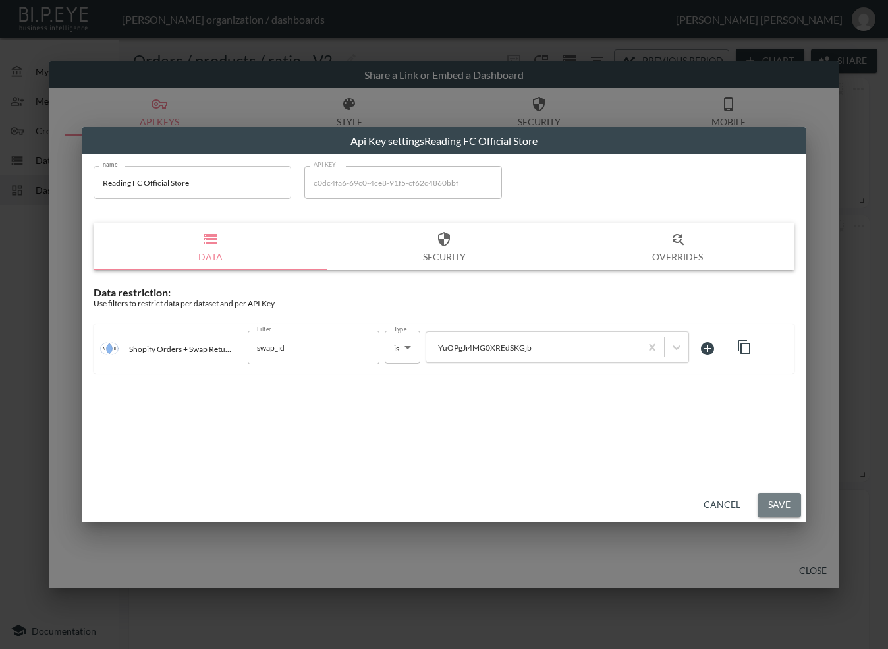
click at [786, 503] on button "Save" at bounding box center [778, 505] width 43 height 24
